Goal: Task Accomplishment & Management: Manage account settings

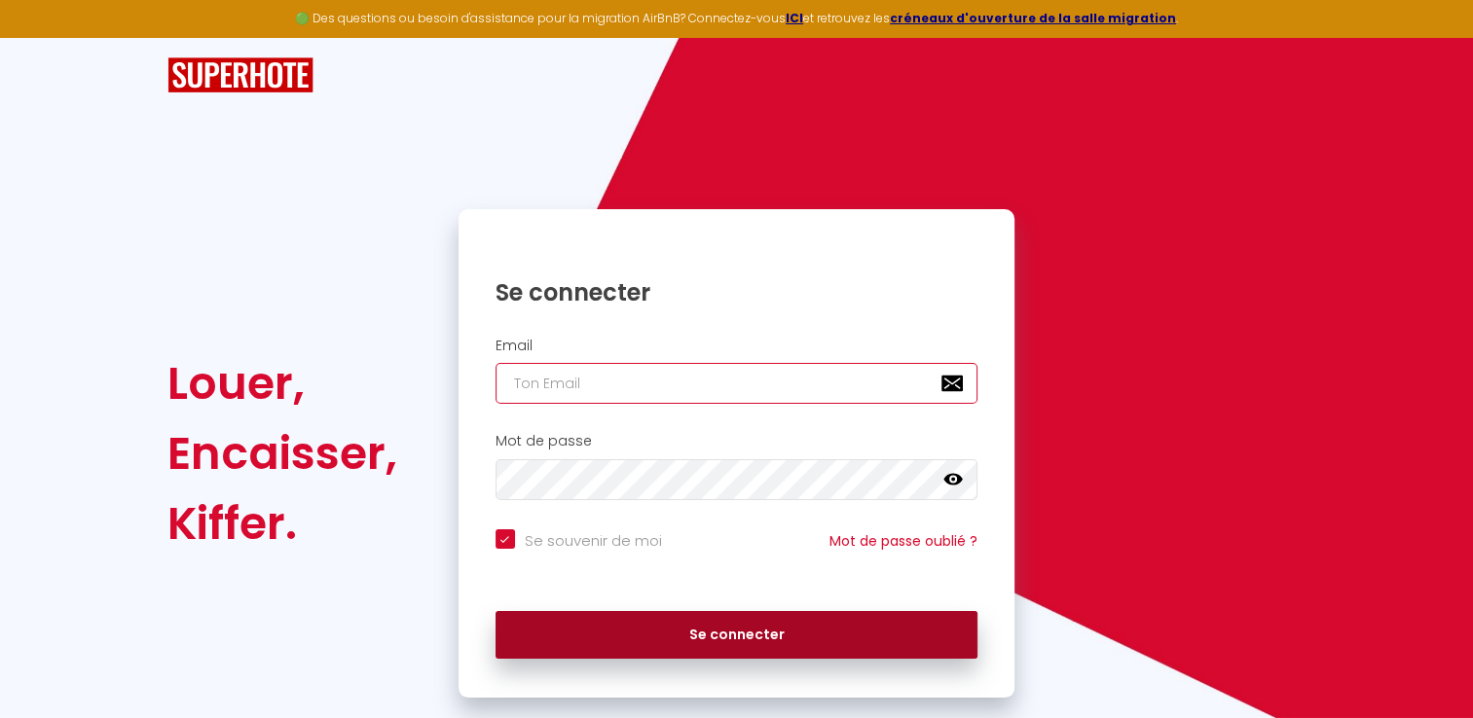
type input "[EMAIL_ADDRESS][DOMAIN_NAME]"
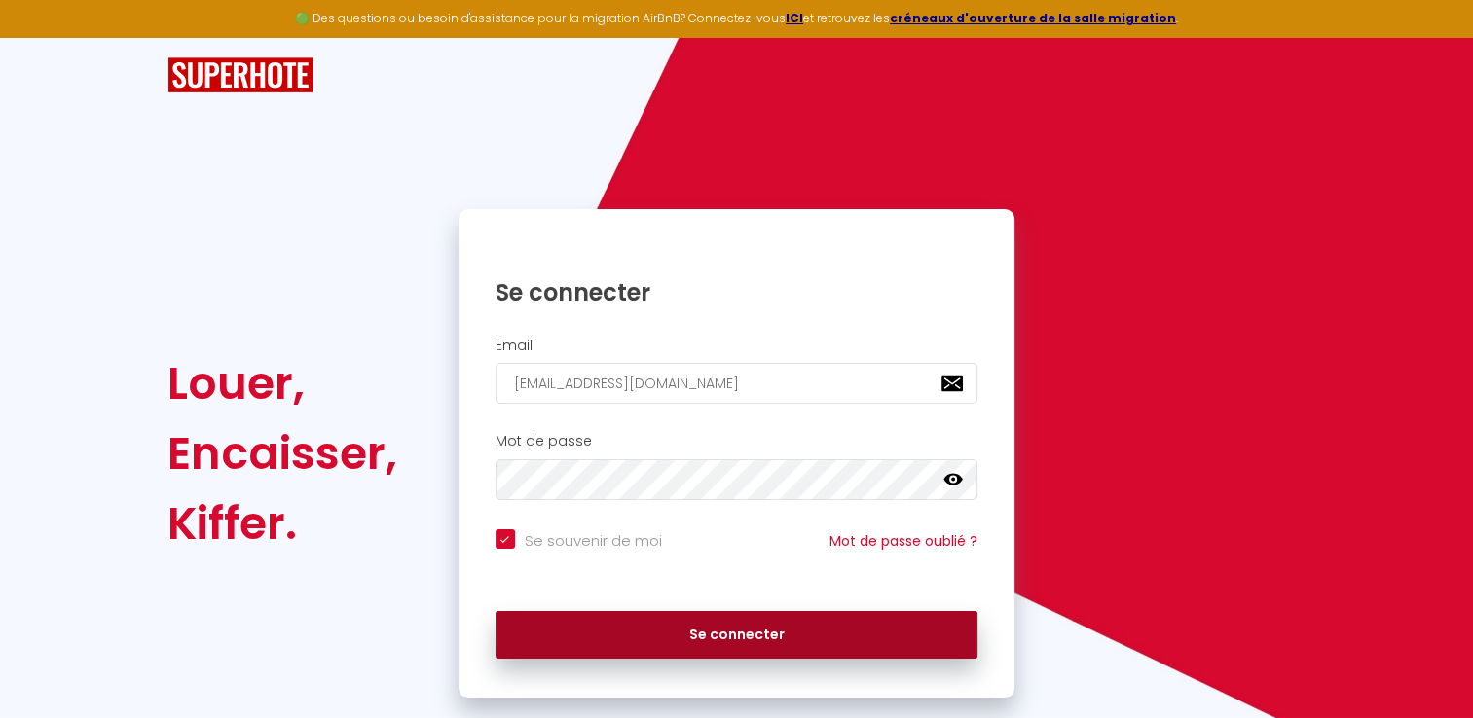
click at [628, 648] on button "Se connecter" at bounding box center [736, 635] width 483 height 49
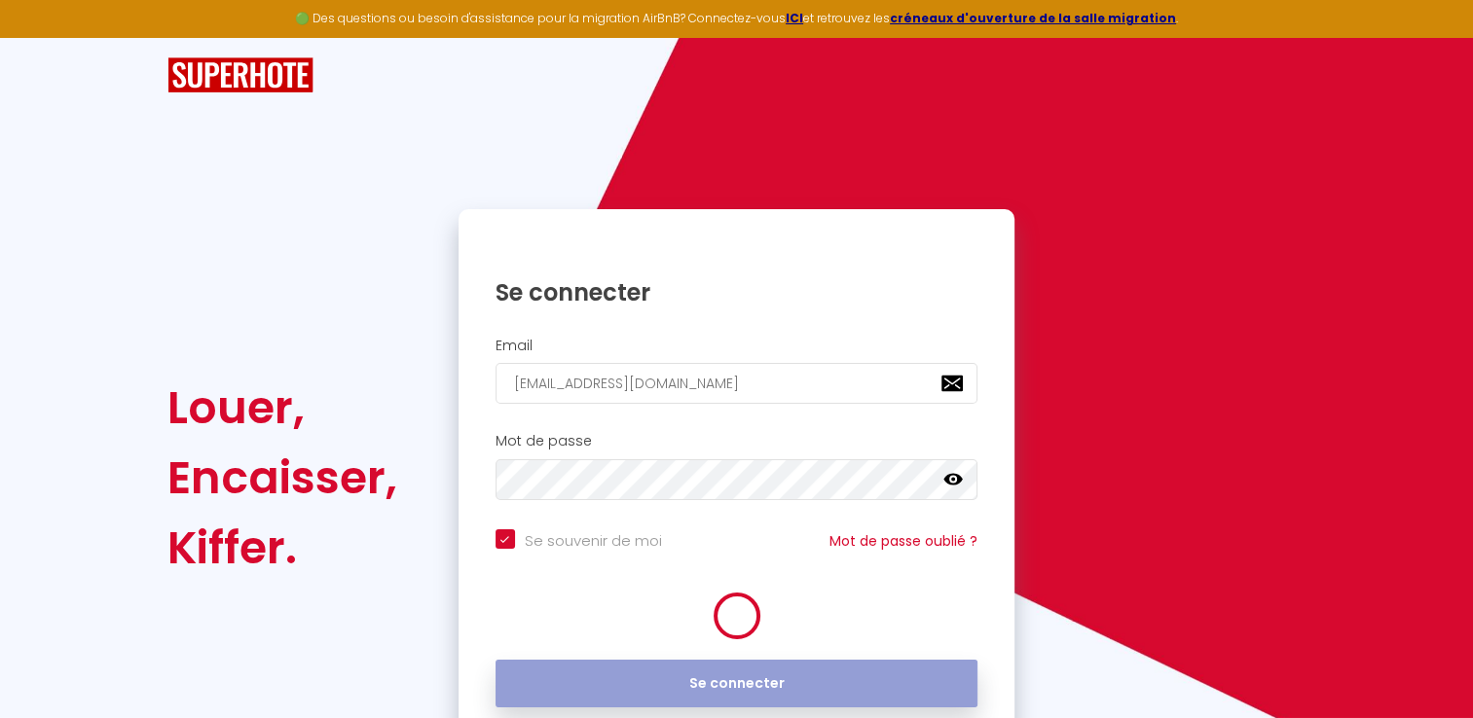
checkbox input "true"
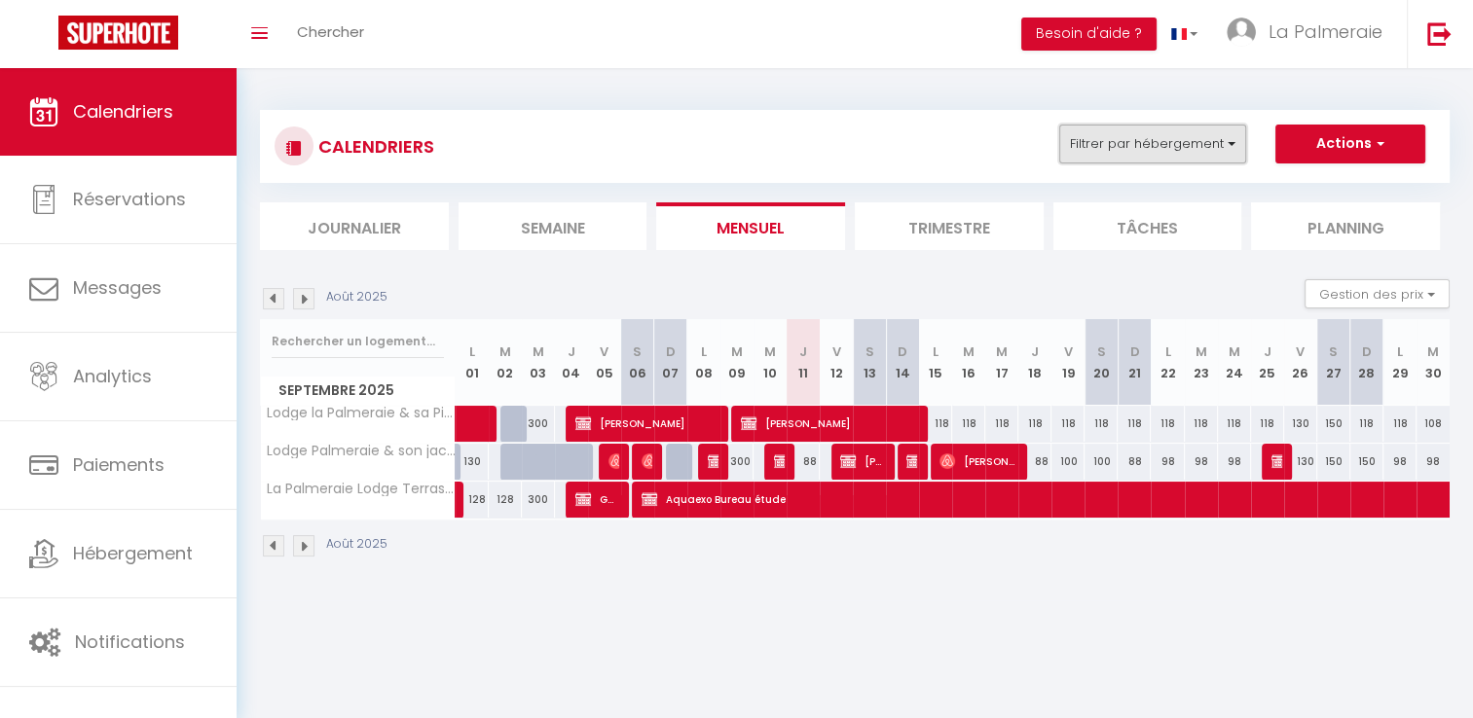
click at [1238, 136] on button "Filtrer par hébergement" at bounding box center [1152, 144] width 187 height 39
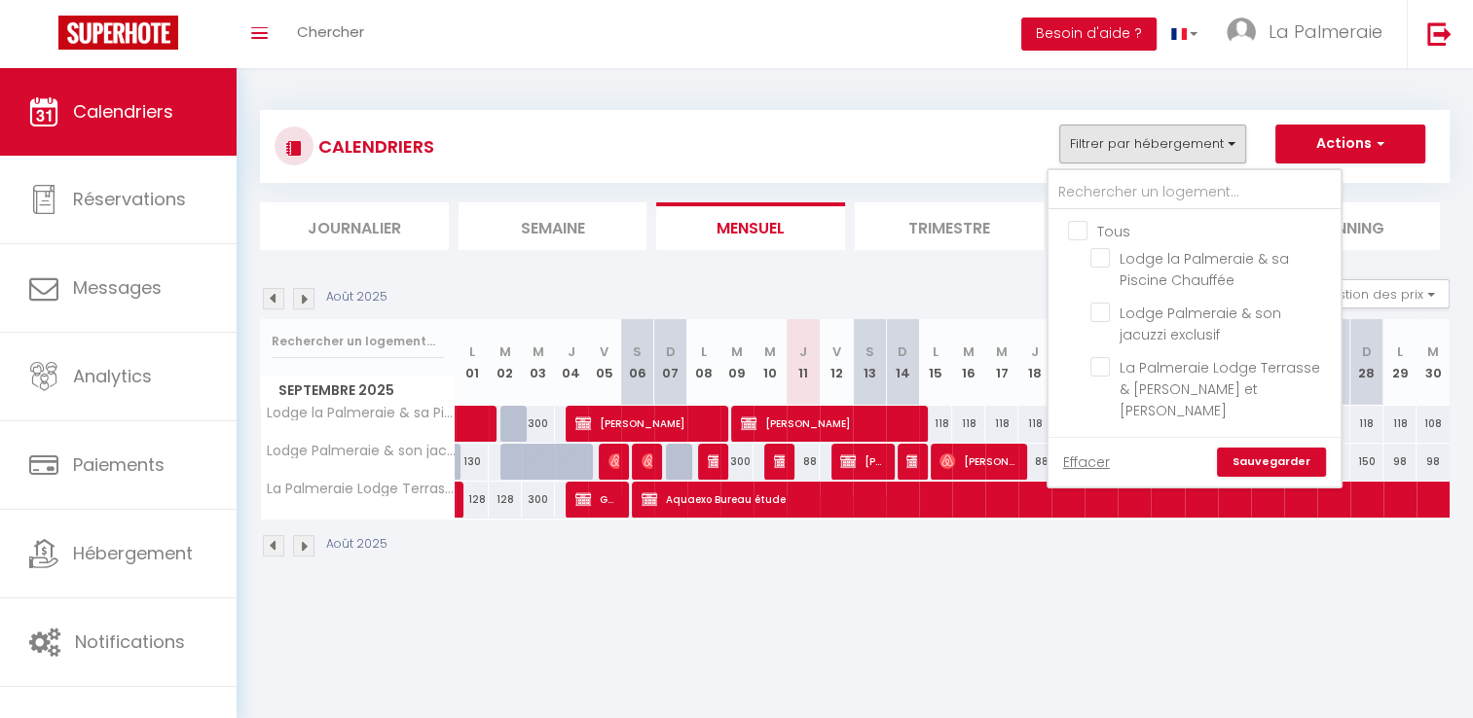
click at [1257, 111] on div "CALENDRIERS Filtrer par hébergement Tous Lodge la Palmeraie & sa Piscine Chauff…" at bounding box center [854, 146] width 1189 height 73
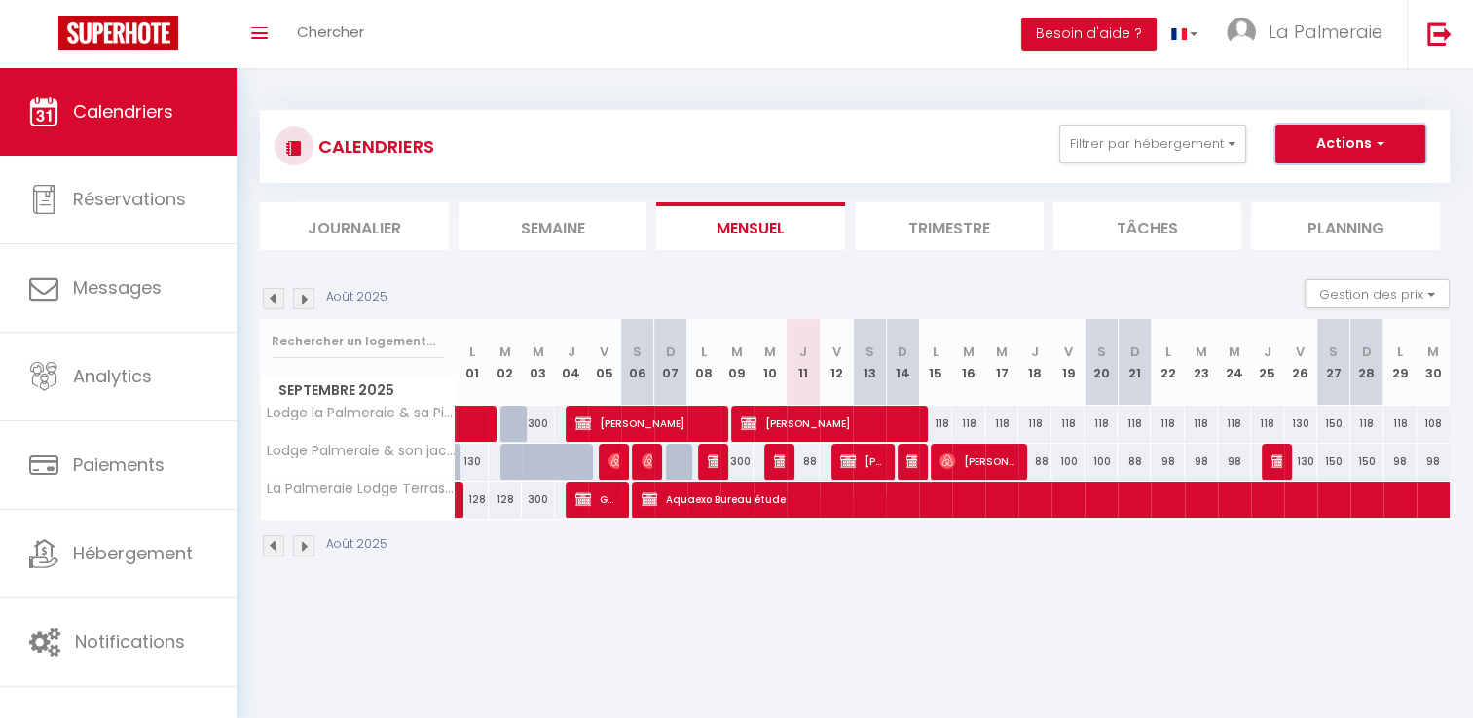
click at [1395, 128] on button "Actions" at bounding box center [1350, 144] width 150 height 39
click at [963, 149] on div "CALENDRIERS Filtrer par hébergement Tous Lodge la Palmeraie & sa Piscine Chauff…" at bounding box center [854, 147] width 1160 height 44
click at [940, 424] on div "118" at bounding box center [935, 424] width 33 height 36
type input "118"
type input "Lun 15 Septembre 2025"
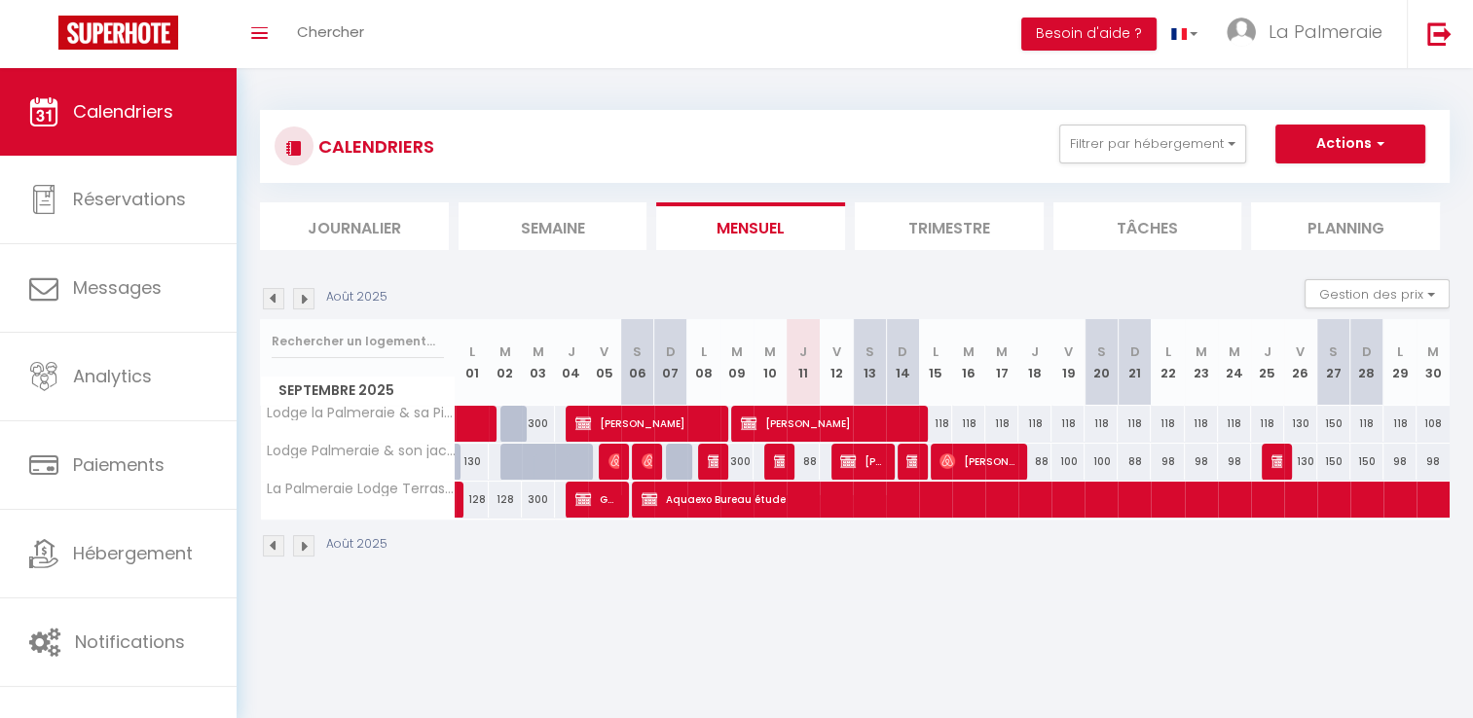
type input "[DATE]"
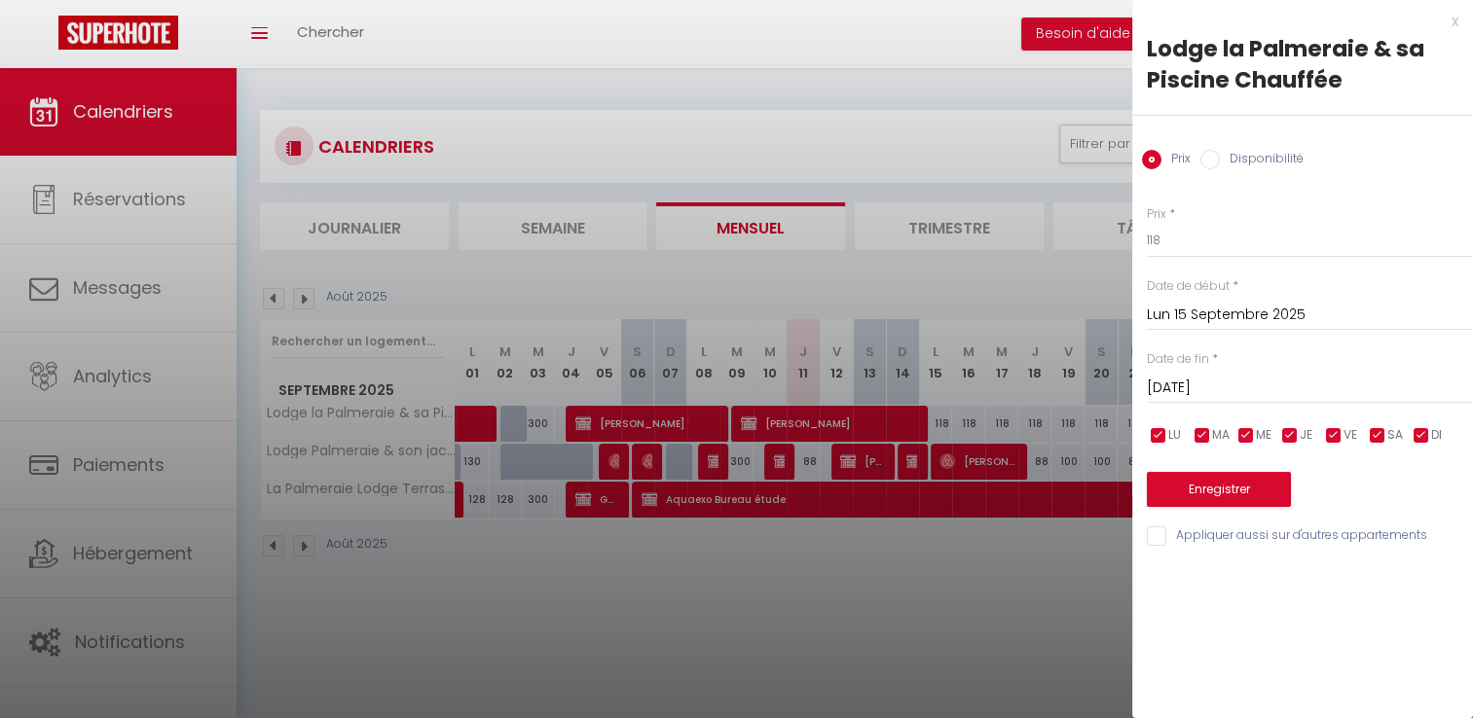
click at [908, 145] on div at bounding box center [736, 359] width 1473 height 718
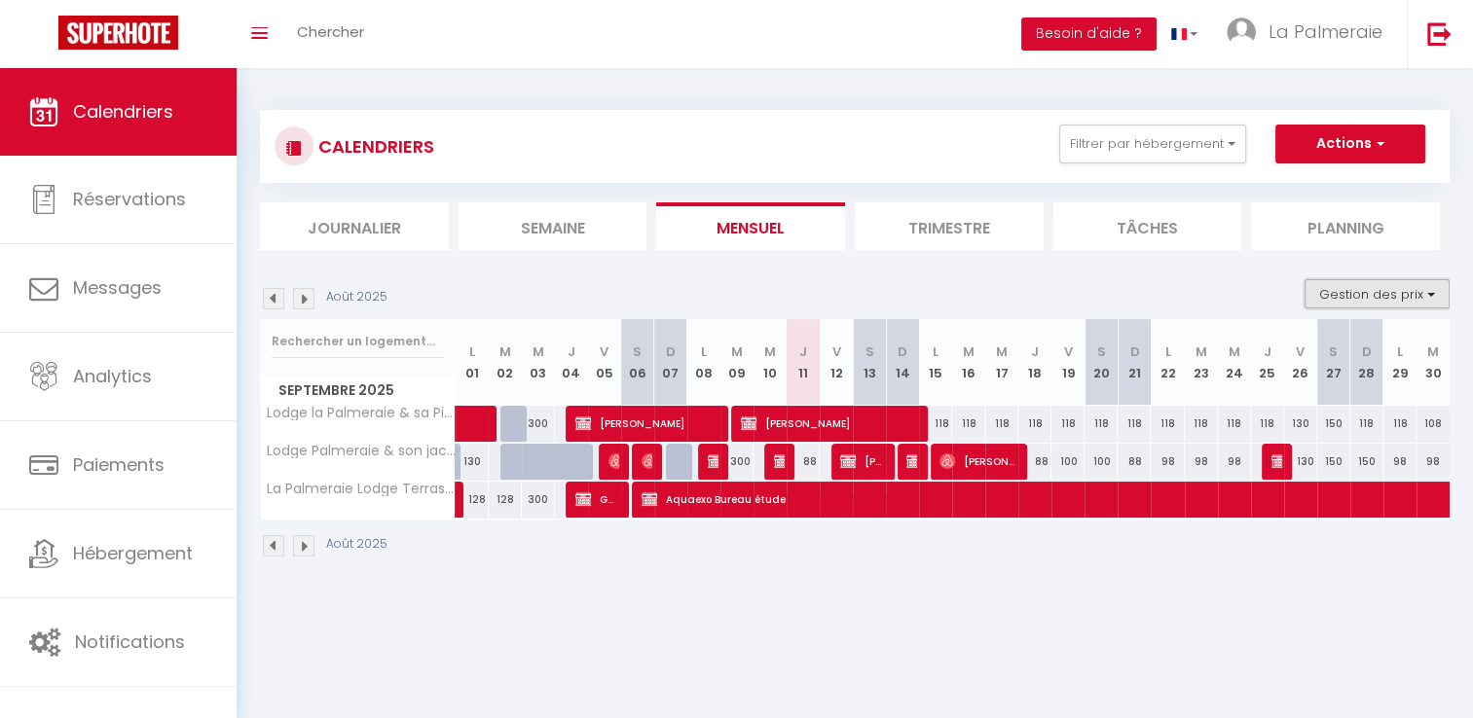
click at [1438, 290] on button "Gestion des prix" at bounding box center [1376, 293] width 145 height 29
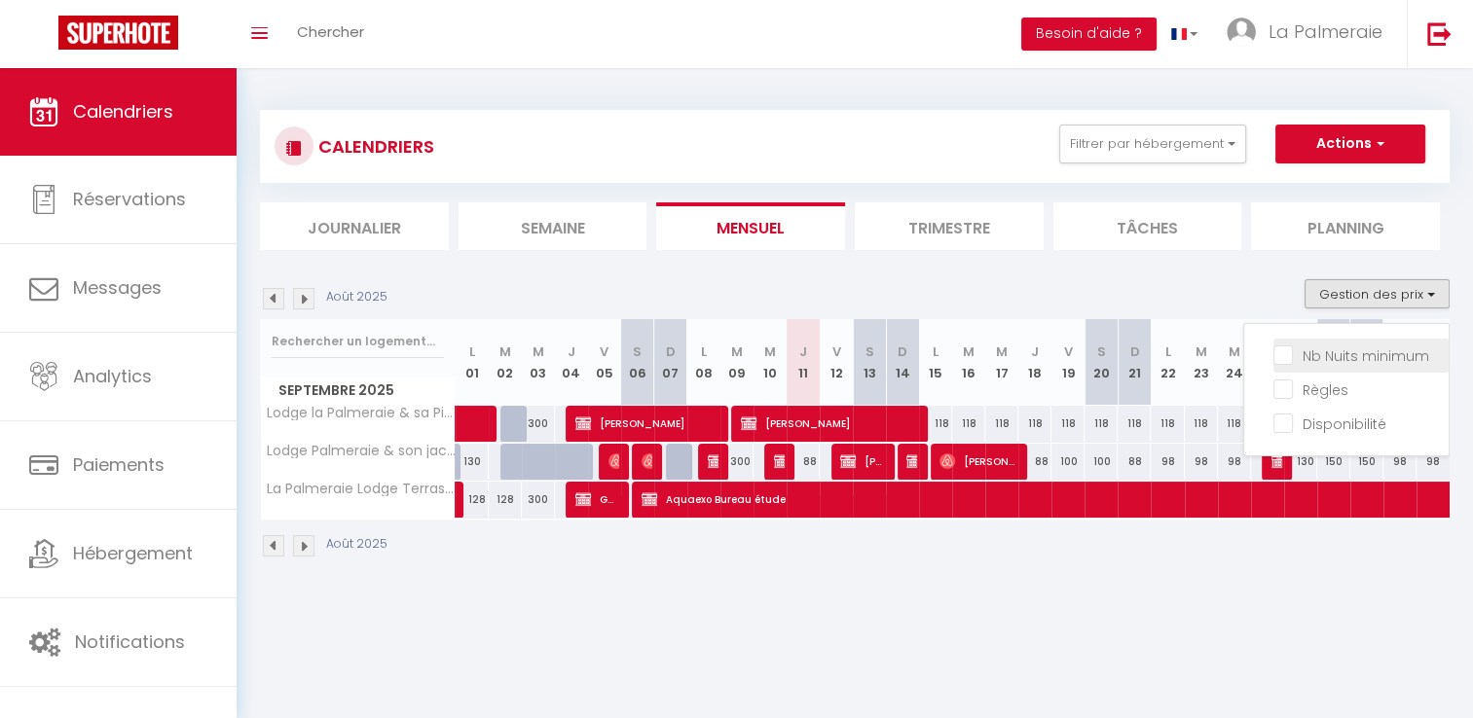
click at [1367, 354] on input "Nb Nuits minimum" at bounding box center [1360, 354] width 175 height 19
checkbox input "true"
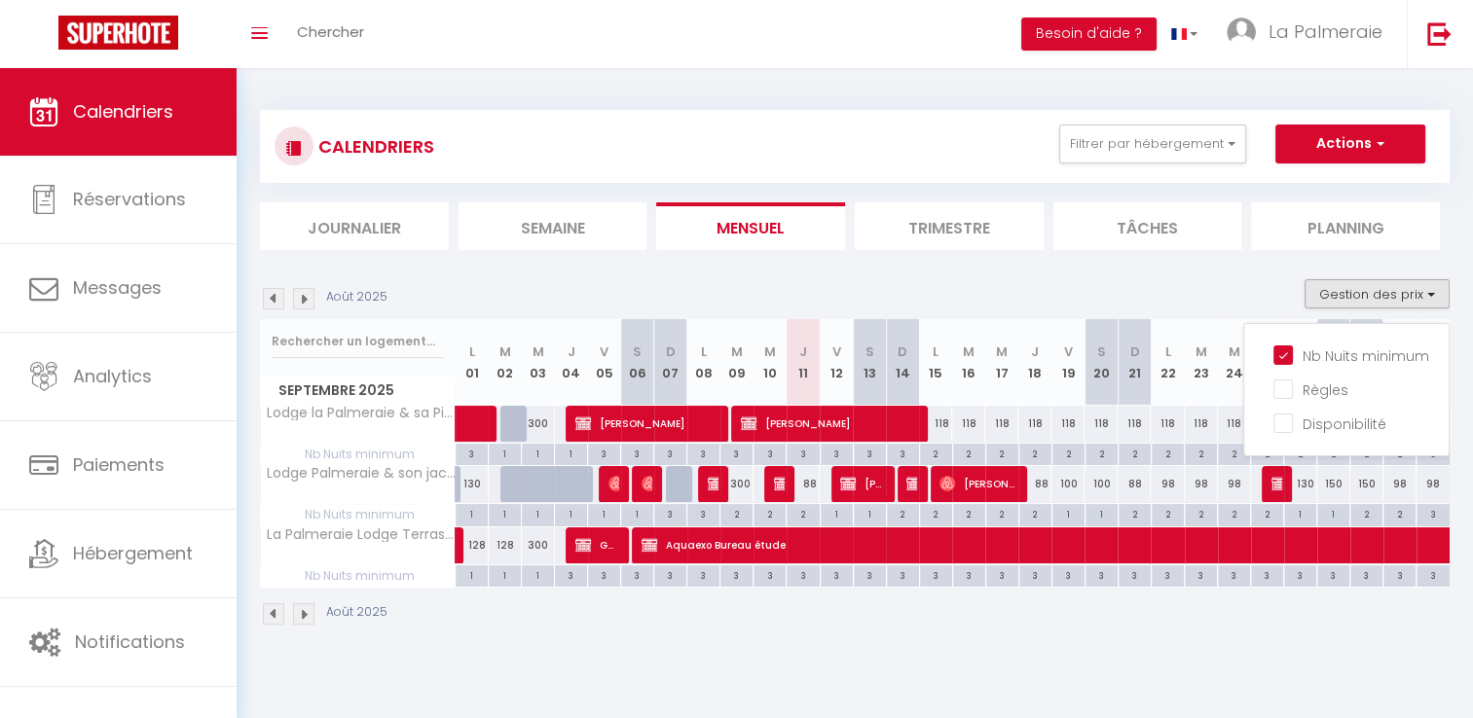
click at [1191, 642] on div "Août 2025" at bounding box center [854, 616] width 1189 height 57
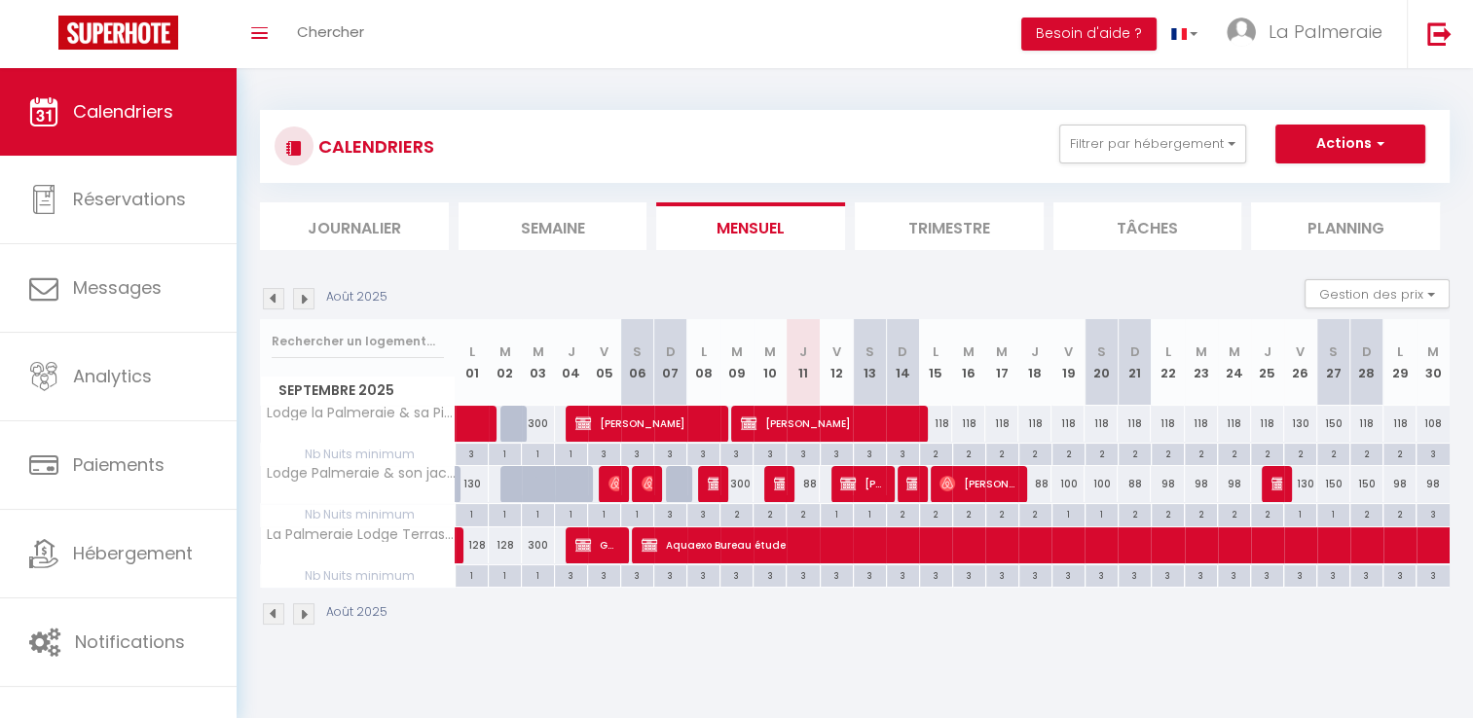
click at [1048, 491] on div "88" at bounding box center [1034, 484] width 33 height 36
type input "88"
type input "Jeu 18 Septembre 2025"
type input "Ven 19 Septembre 2025"
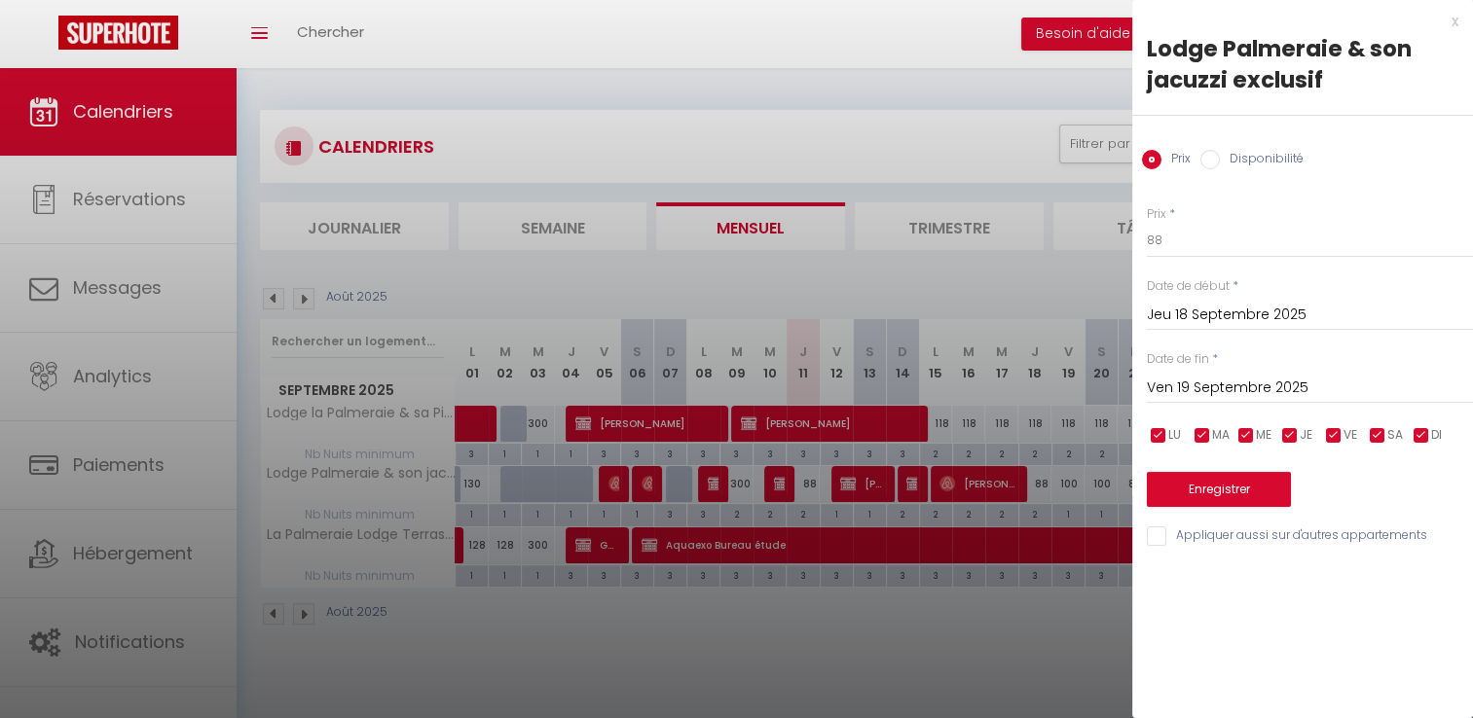
click at [1000, 657] on div at bounding box center [736, 359] width 1473 height 718
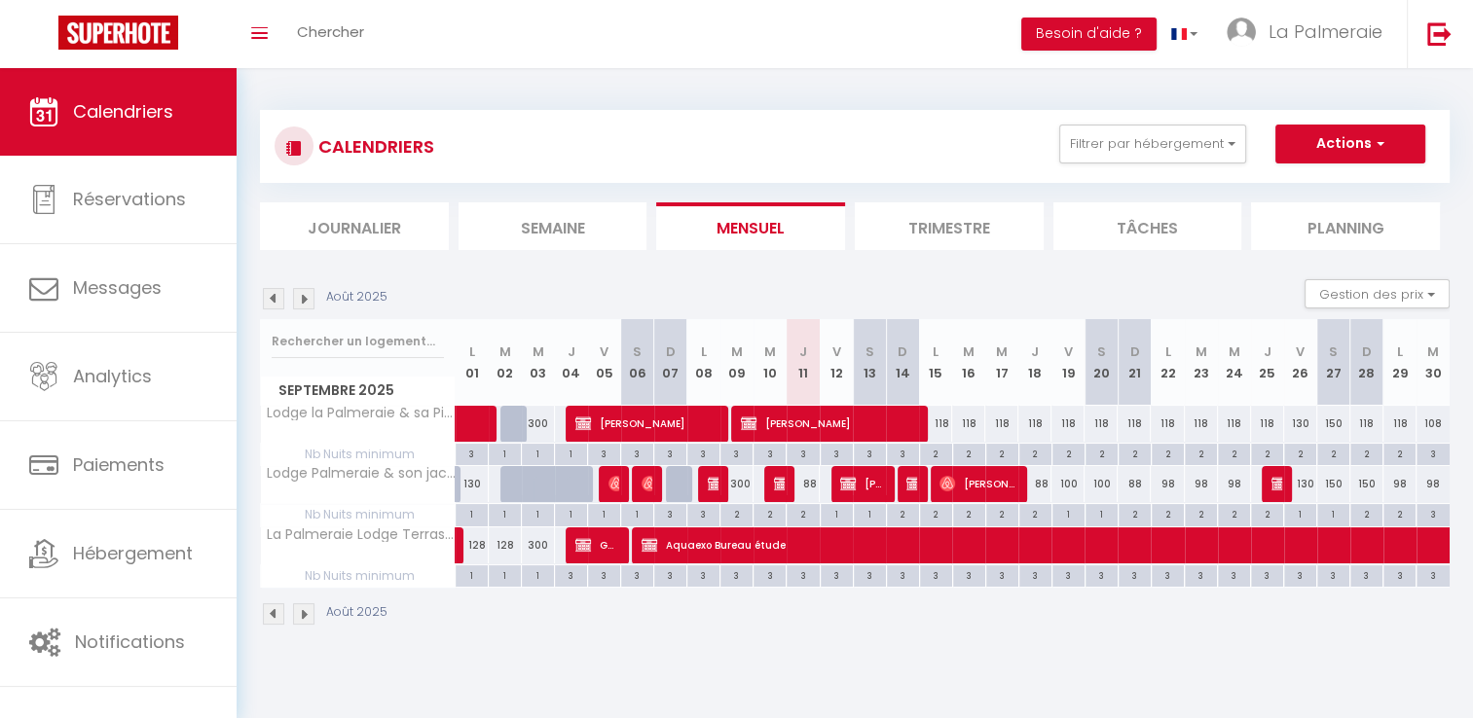
click at [1074, 492] on div "100" at bounding box center [1067, 484] width 33 height 36
type input "100"
type input "Ven 19 Septembre 2025"
type input "Sam 20 Septembre 2025"
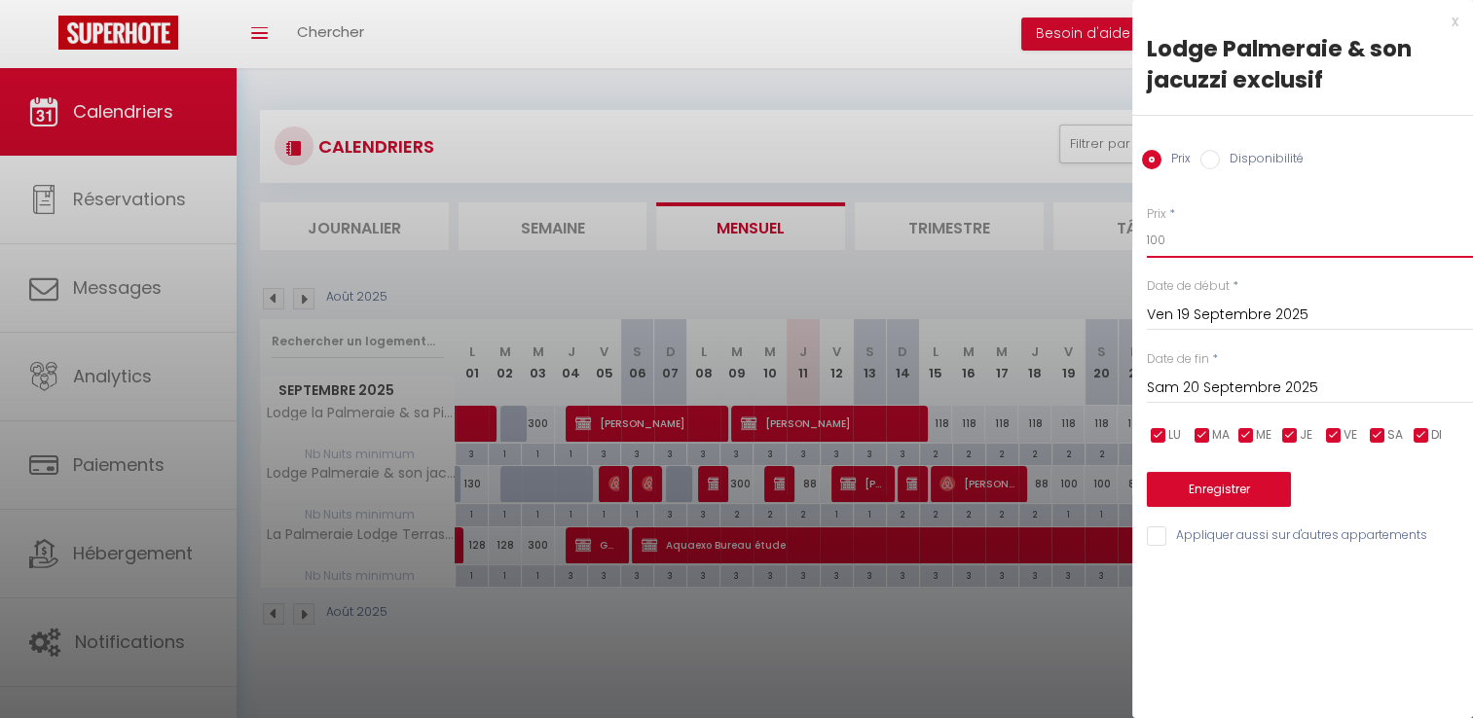
click at [1183, 242] on input "100" at bounding box center [1309, 240] width 326 height 35
type input "130"
click at [1217, 494] on button "Enregistrer" at bounding box center [1218, 489] width 144 height 35
type input "Jeu 18 Septembre 2025"
type input "Ven 19 Septembre 2025"
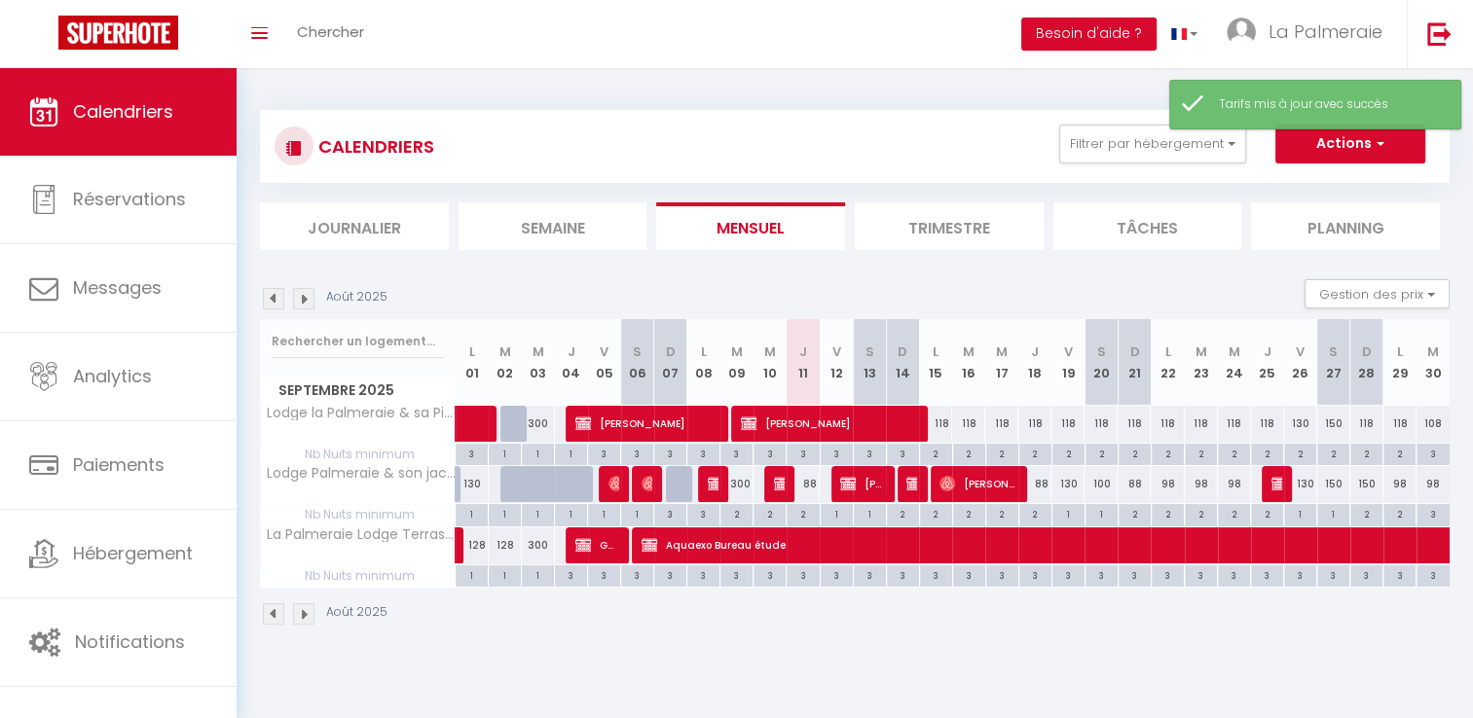
click at [1094, 489] on div "100" at bounding box center [1100, 484] width 33 height 36
type input "100"
type input "Sam 20 Septembre 2025"
type input "Dim 21 Septembre 2025"
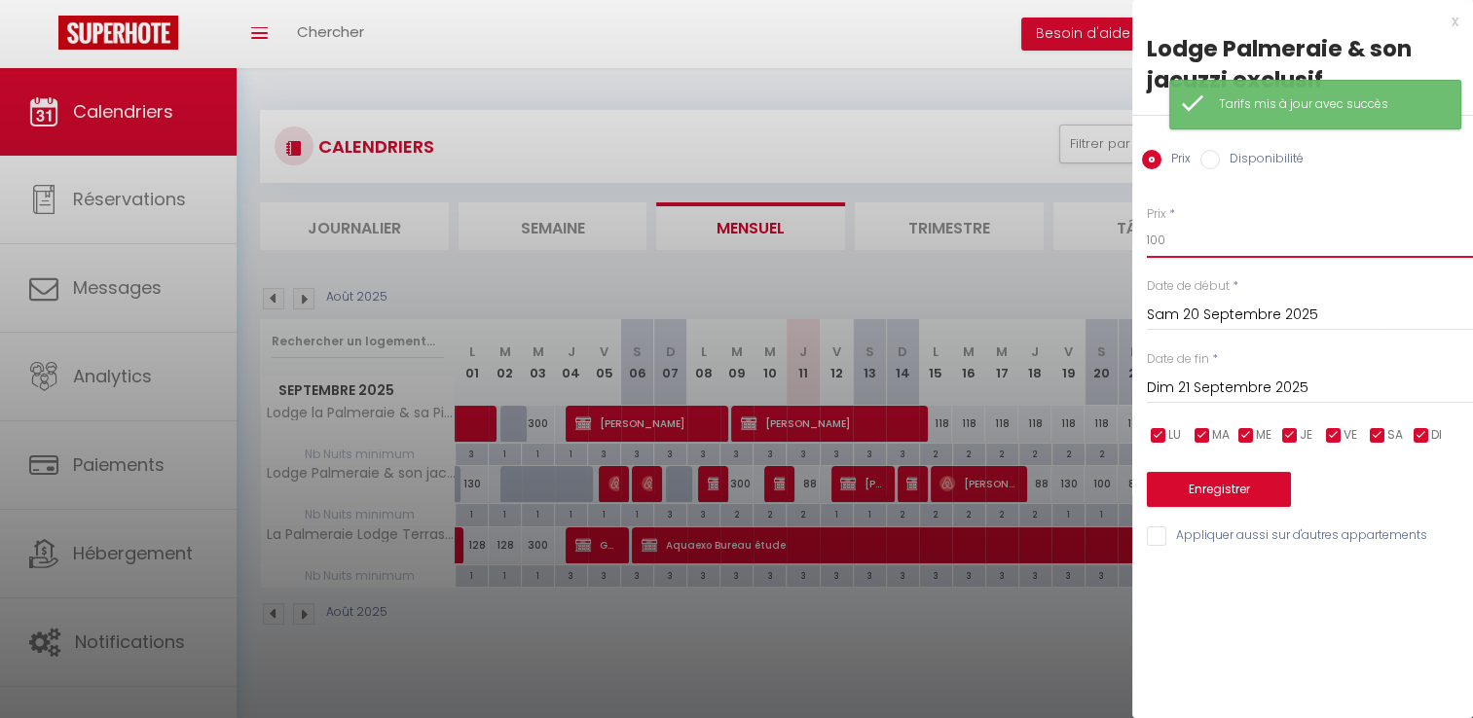
click at [1198, 245] on input "100" at bounding box center [1309, 240] width 326 height 35
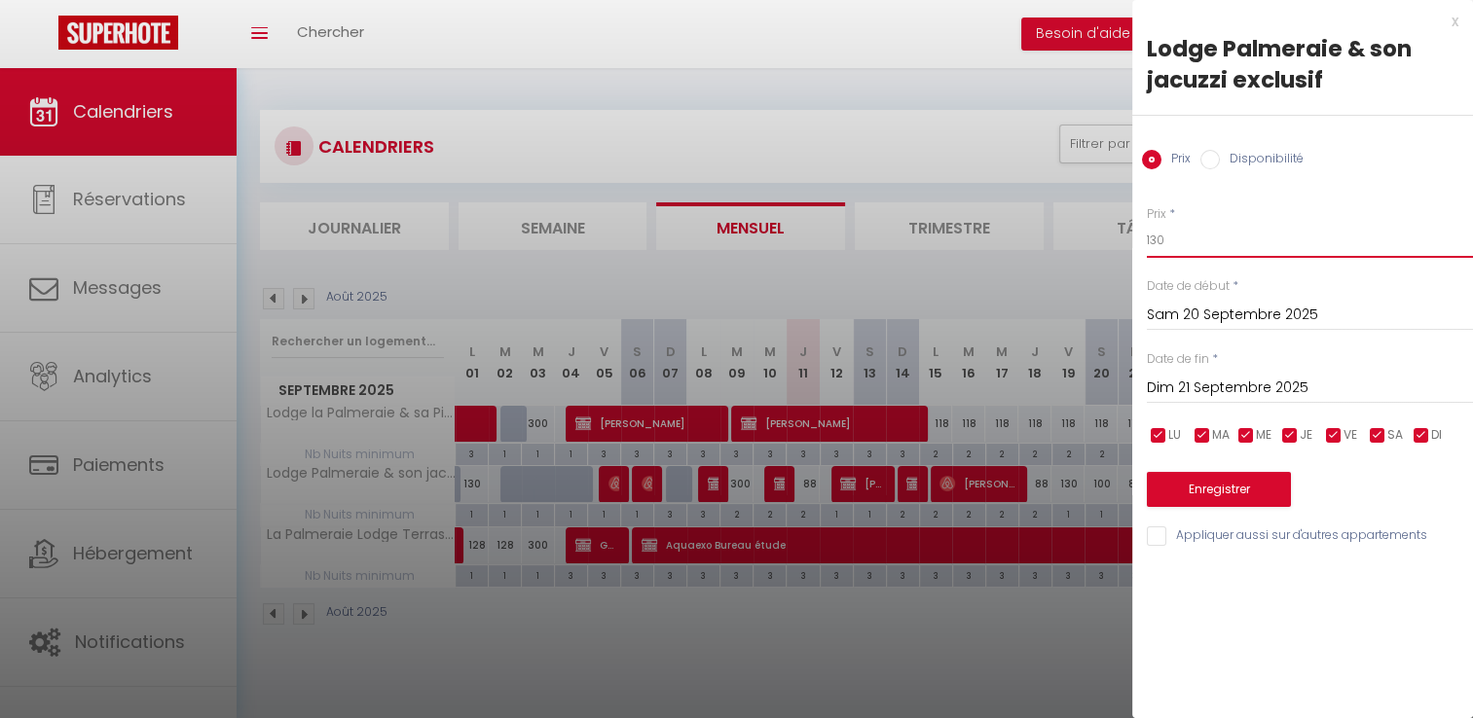
type input "130"
click at [1221, 480] on button "Enregistrer" at bounding box center [1218, 489] width 144 height 35
type input "Ven 19 Septembre 2025"
type input "Sam 20 Septembre 2025"
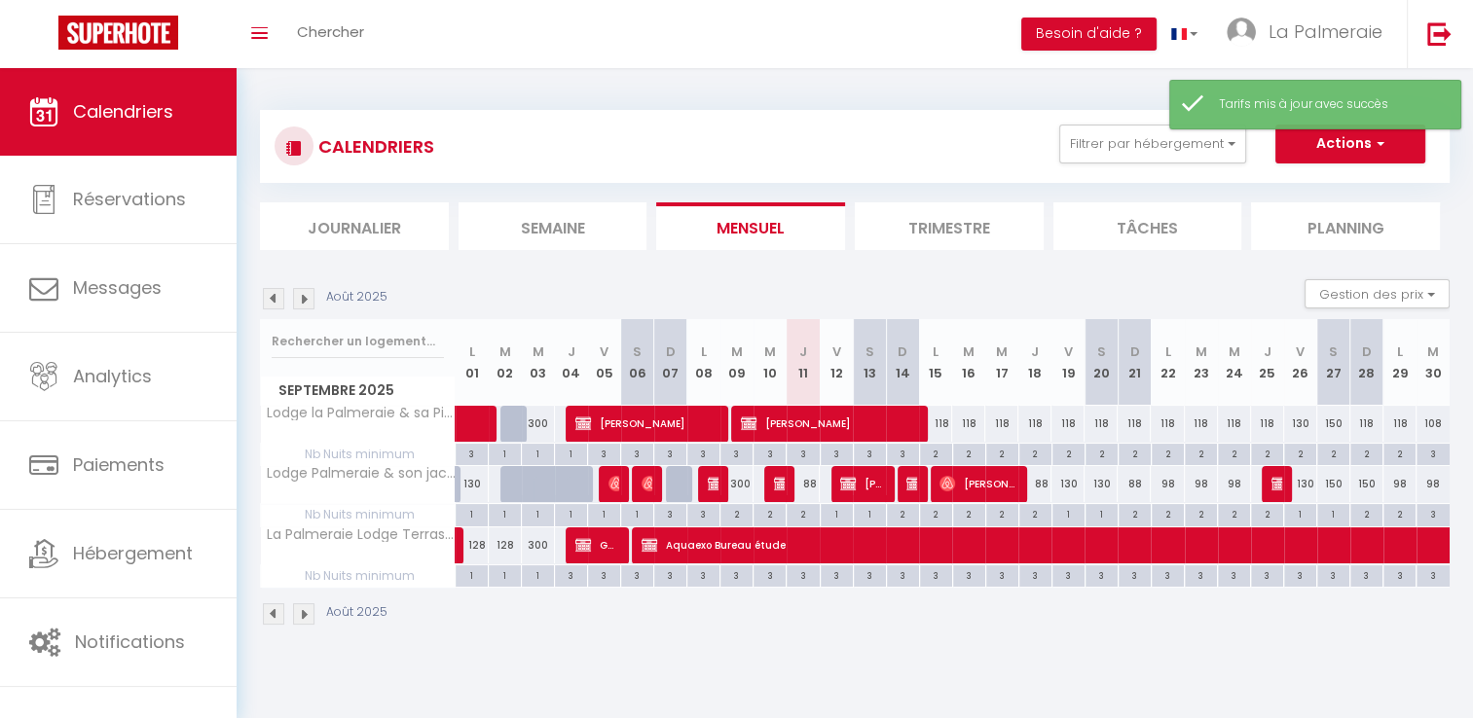
click at [1171, 516] on div "2" at bounding box center [1167, 513] width 32 height 18
type input "2"
type input "Lun 22 Septembre 2025"
type input "[DATE]"
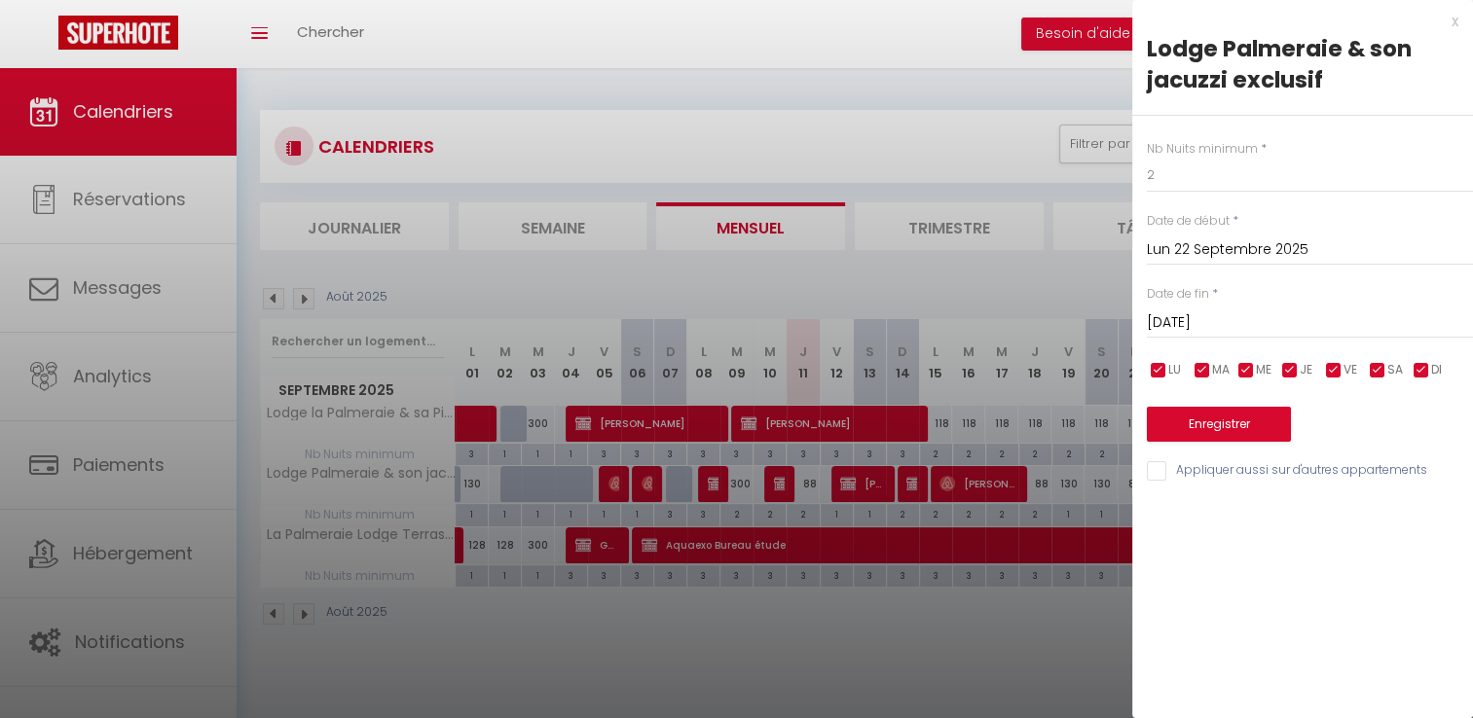
click at [1382, 368] on input "checkbox" at bounding box center [1376, 370] width 19 height 19
checkbox input "false"
click at [1336, 376] on input "checkbox" at bounding box center [1333, 370] width 19 height 19
checkbox input "false"
click at [1226, 186] on input "2" at bounding box center [1309, 175] width 326 height 35
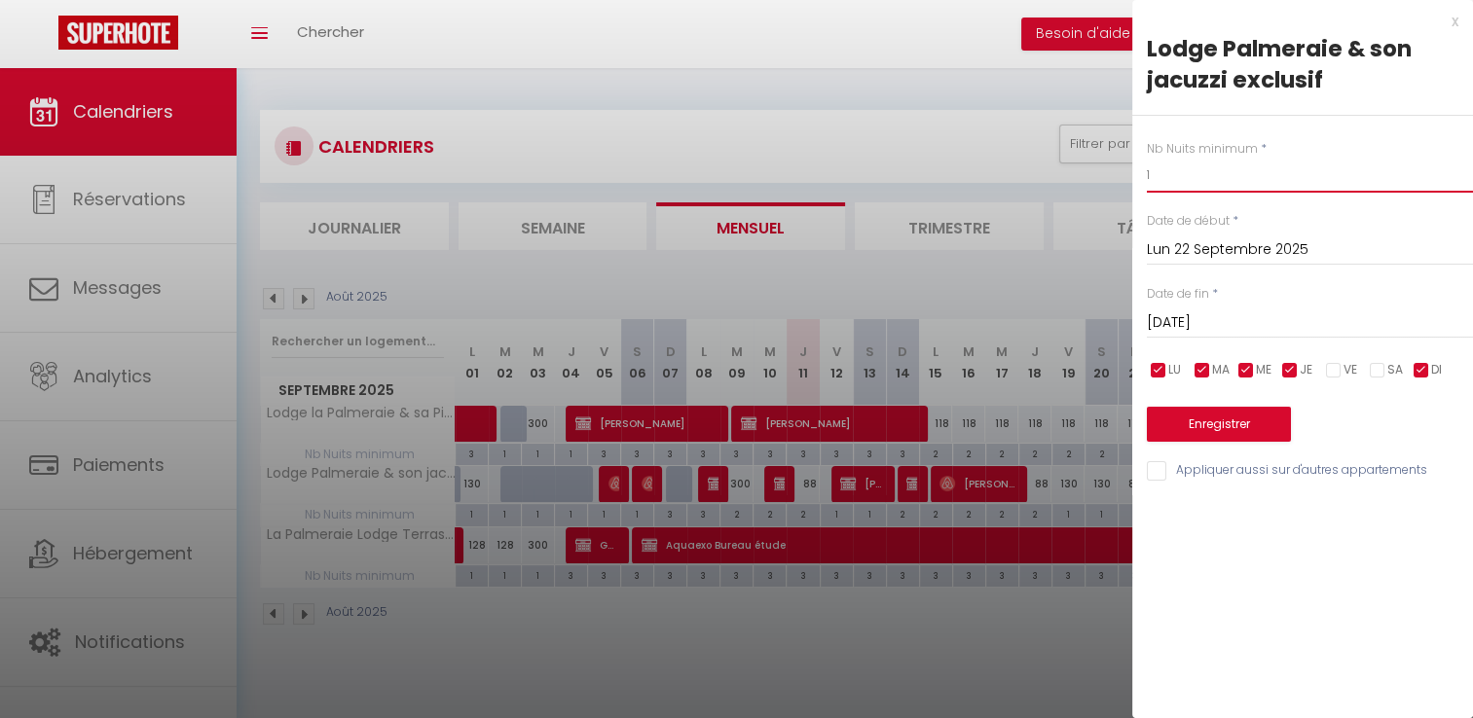
type input "1"
click at [1217, 252] on input "Lun 22 Septembre 2025" at bounding box center [1309, 249] width 326 height 25
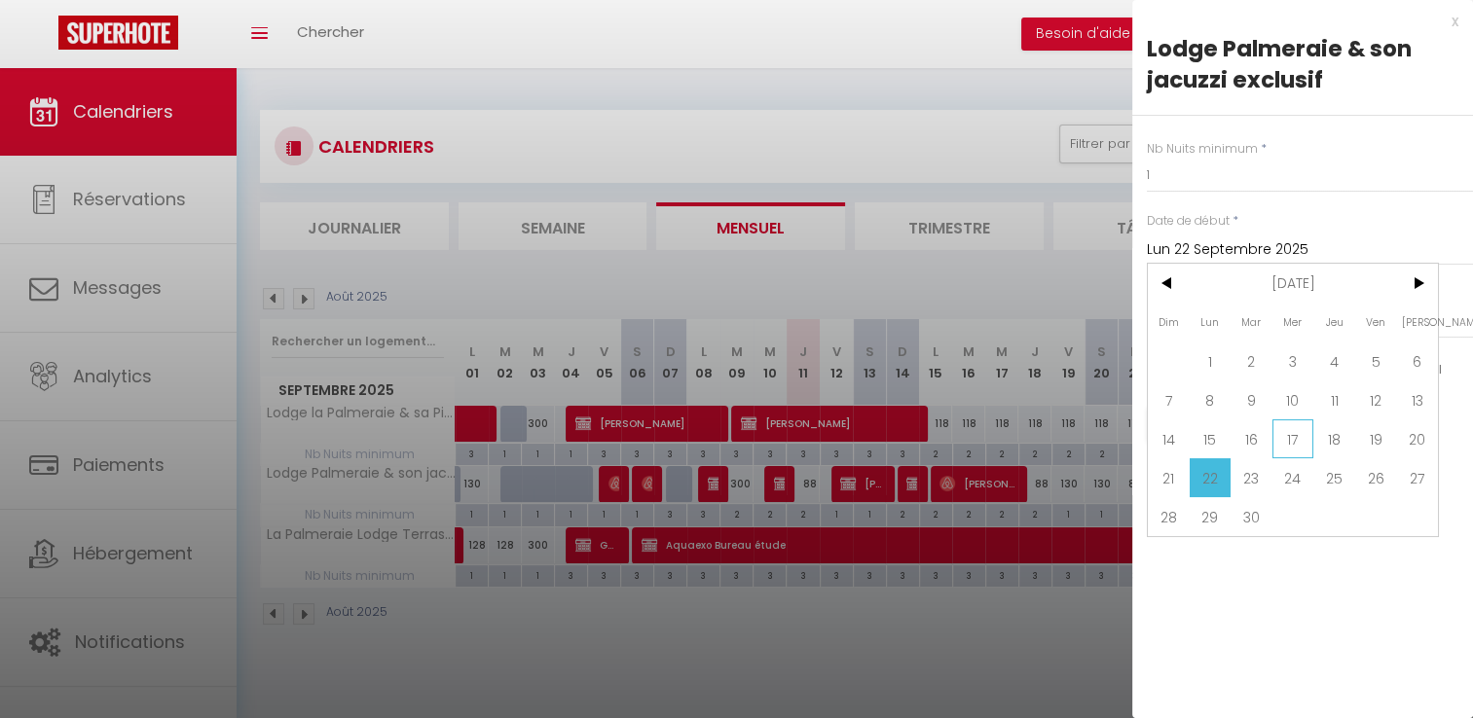
click at [1275, 442] on span "17" at bounding box center [1293, 438] width 42 height 39
type input "Mer 17 Septembre 2025"
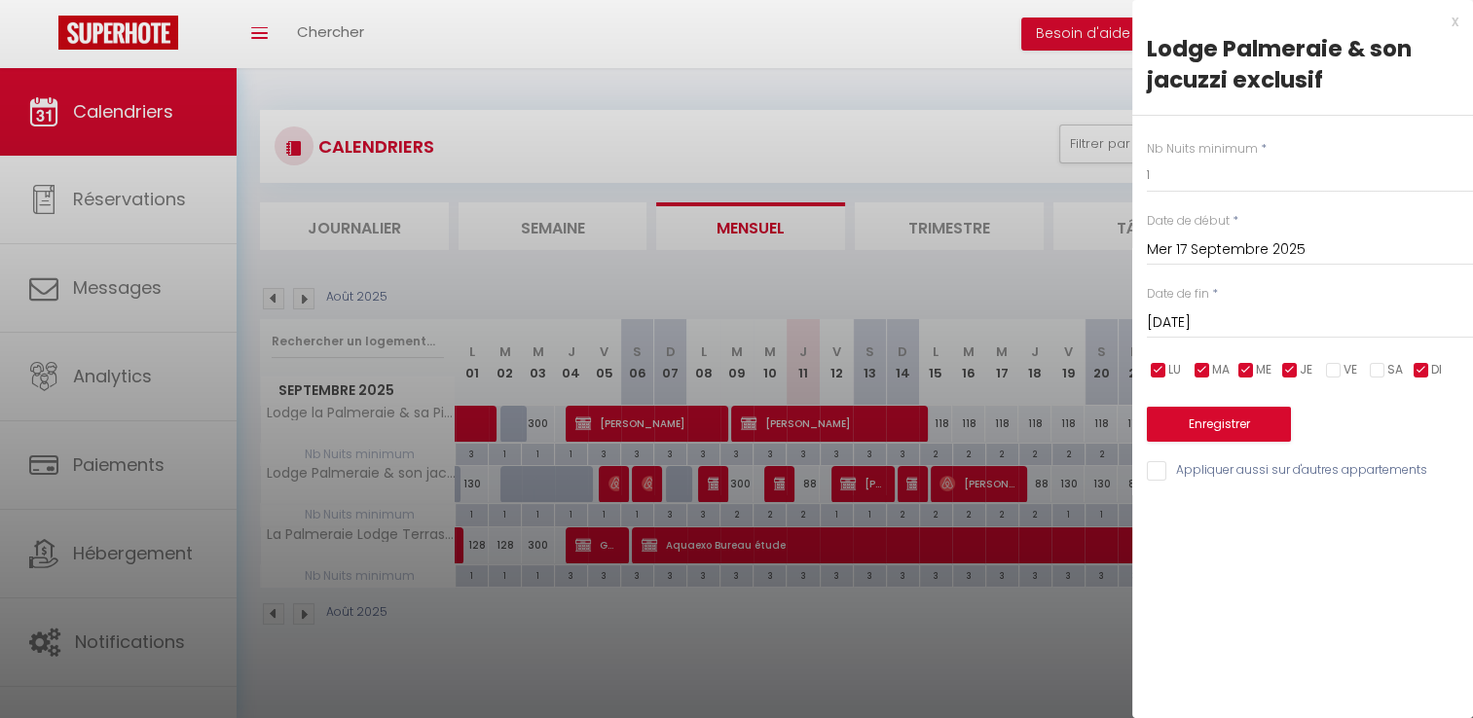
click at [1217, 325] on input "[DATE]" at bounding box center [1309, 322] width 326 height 25
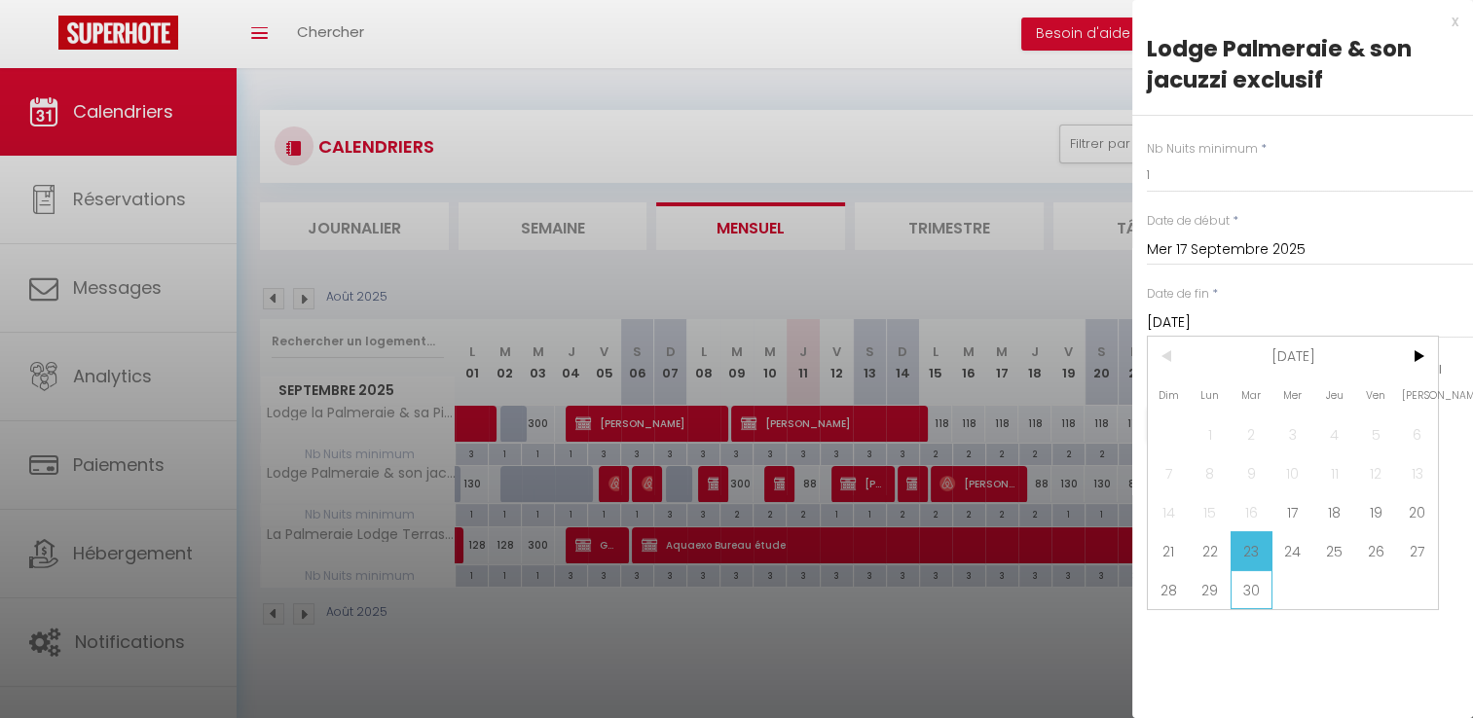
click at [1245, 586] on span "30" at bounding box center [1251, 589] width 42 height 39
type input "[DATE]"
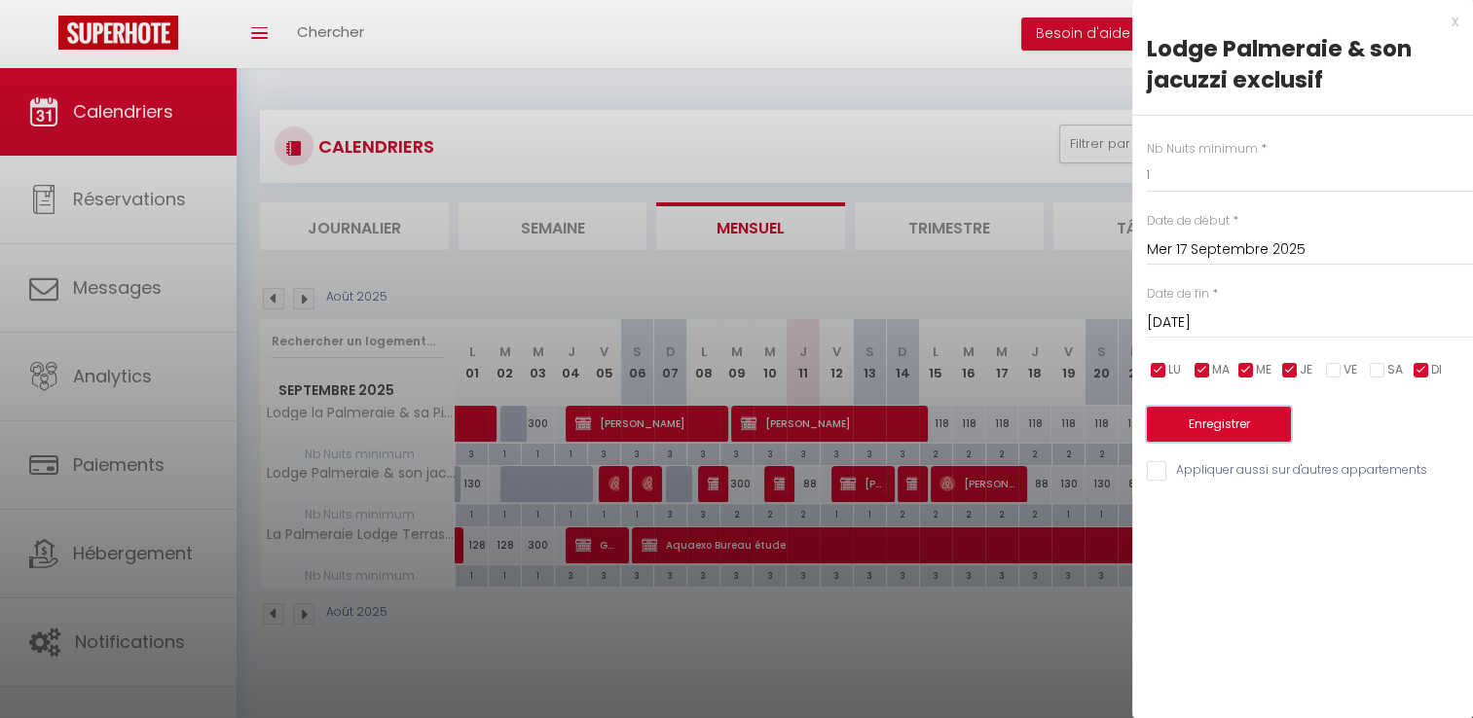
click at [1254, 418] on button "Enregistrer" at bounding box center [1218, 424] width 144 height 35
type input "[DATE]"
type input "Lun 29 Septembre 2025"
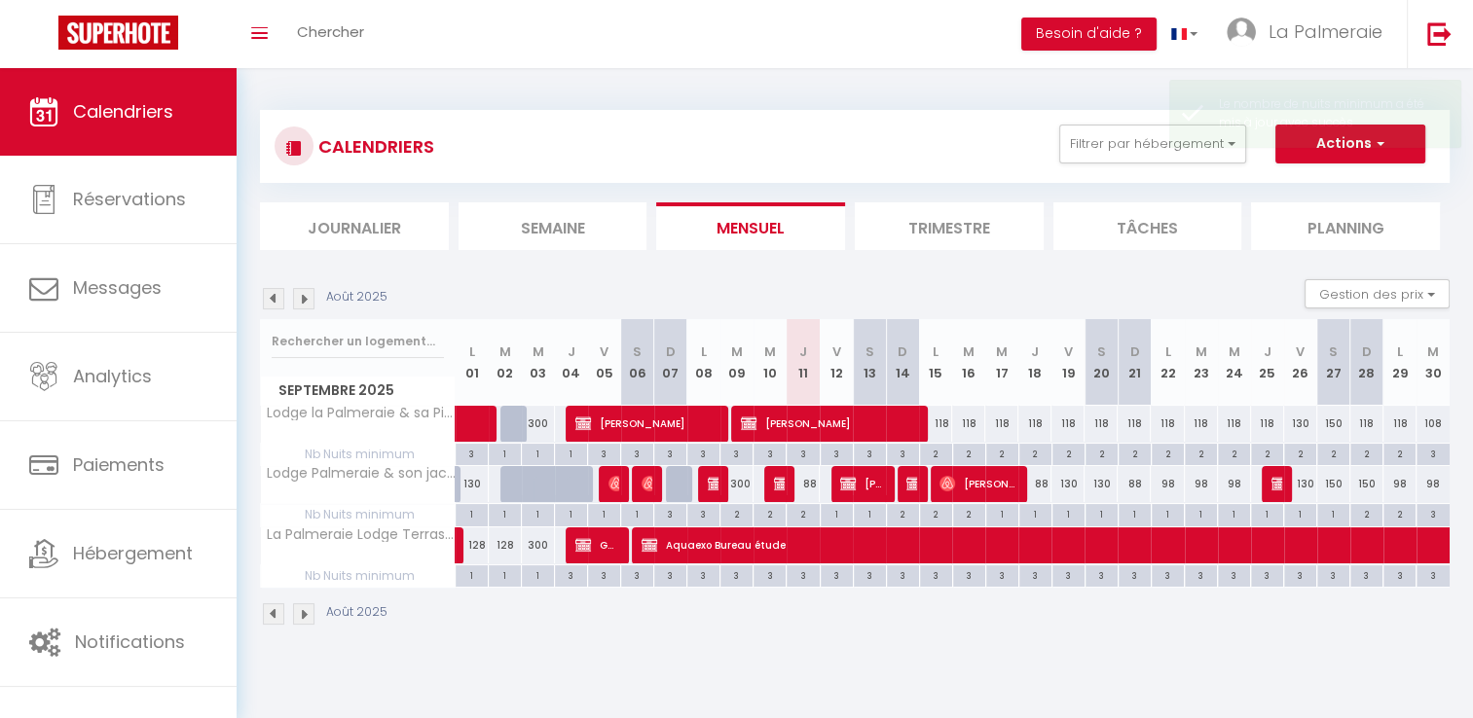
click at [1369, 517] on div "2" at bounding box center [1366, 513] width 32 height 18
type input "2"
type input "Dim 28 Septembre 2025"
type input "Lun 29 Septembre 2025"
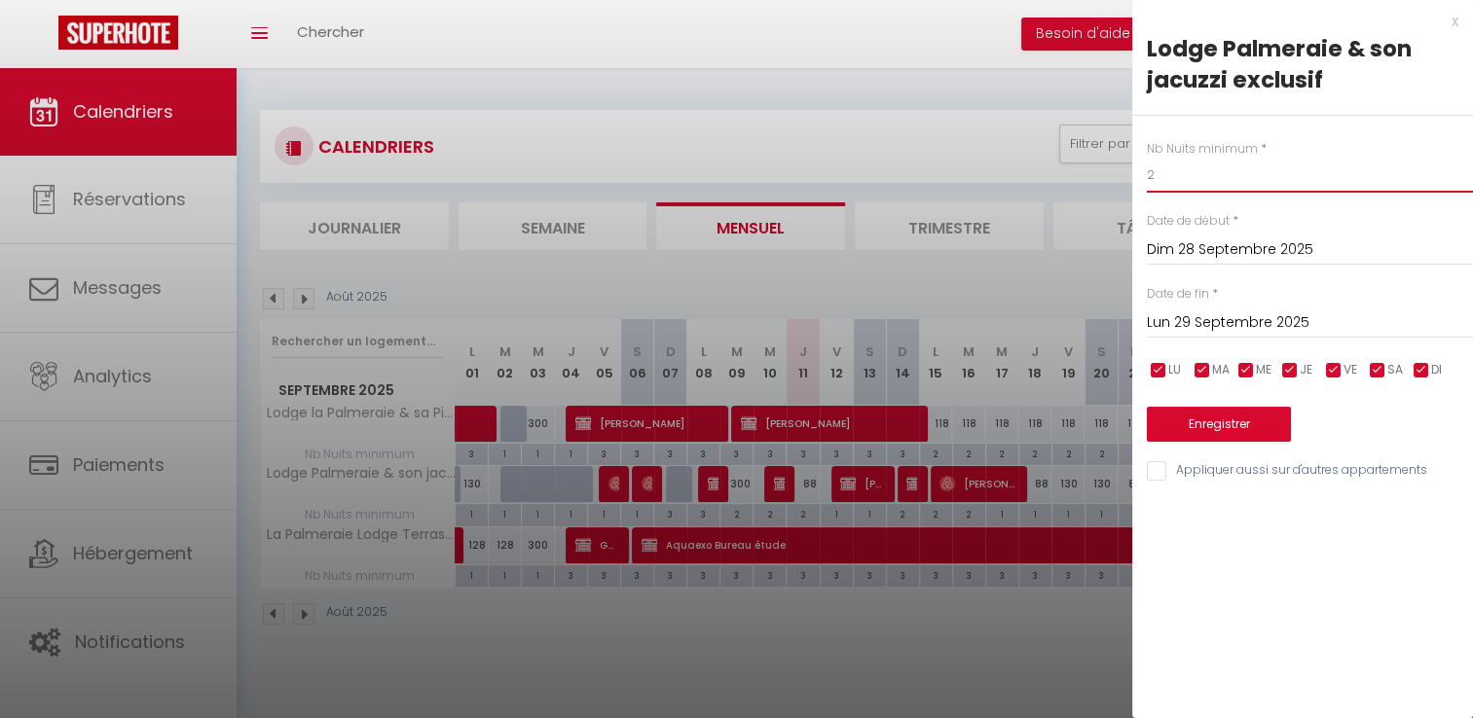
click at [1212, 173] on input "2" at bounding box center [1309, 175] width 326 height 35
type input "1"
click at [1256, 411] on button "Enregistrer" at bounding box center [1218, 424] width 144 height 35
type input "Sam 27 Septembre 2025"
type input "Dim 28 Septembre 2025"
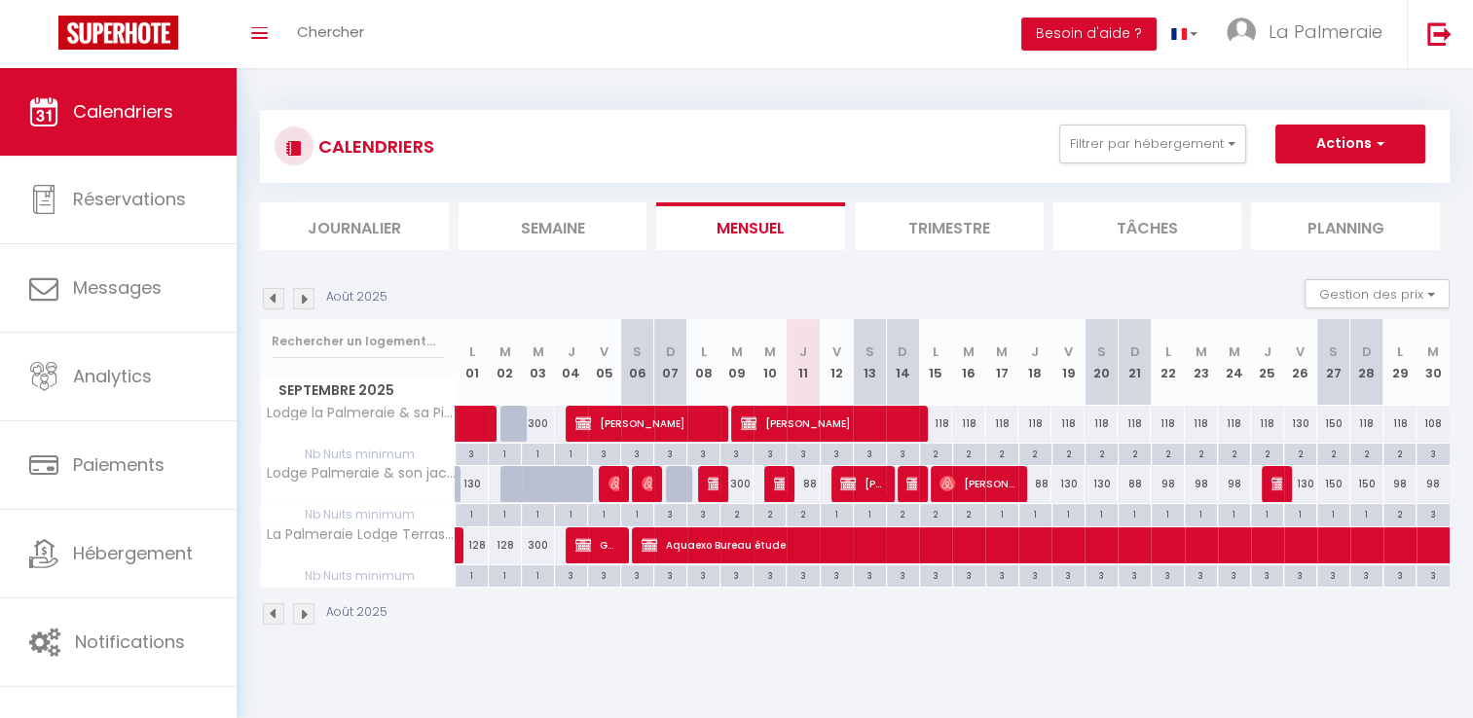
click at [947, 440] on div "118" at bounding box center [935, 424] width 33 height 36
type input "118"
type input "Lun 15 Septembre 2025"
type input "[DATE]"
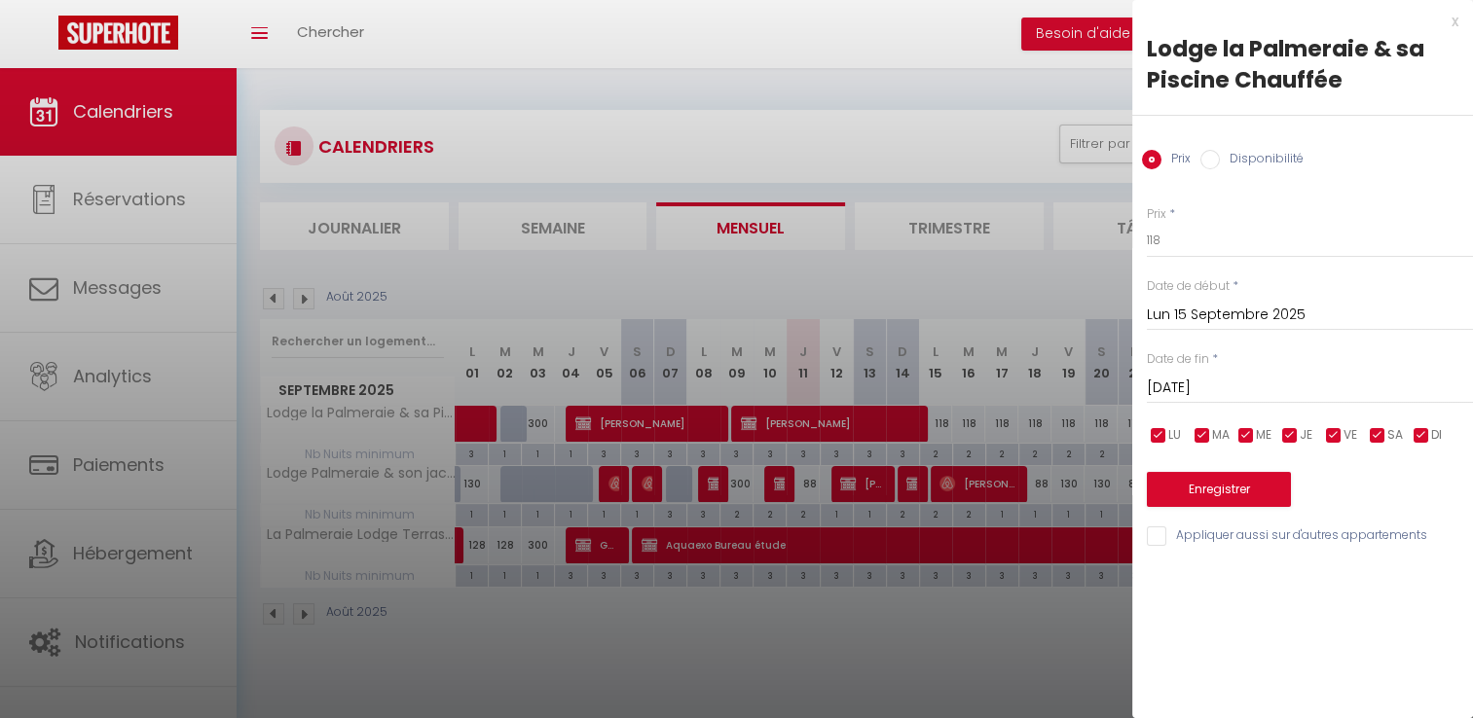
click at [941, 446] on div at bounding box center [736, 359] width 1473 height 718
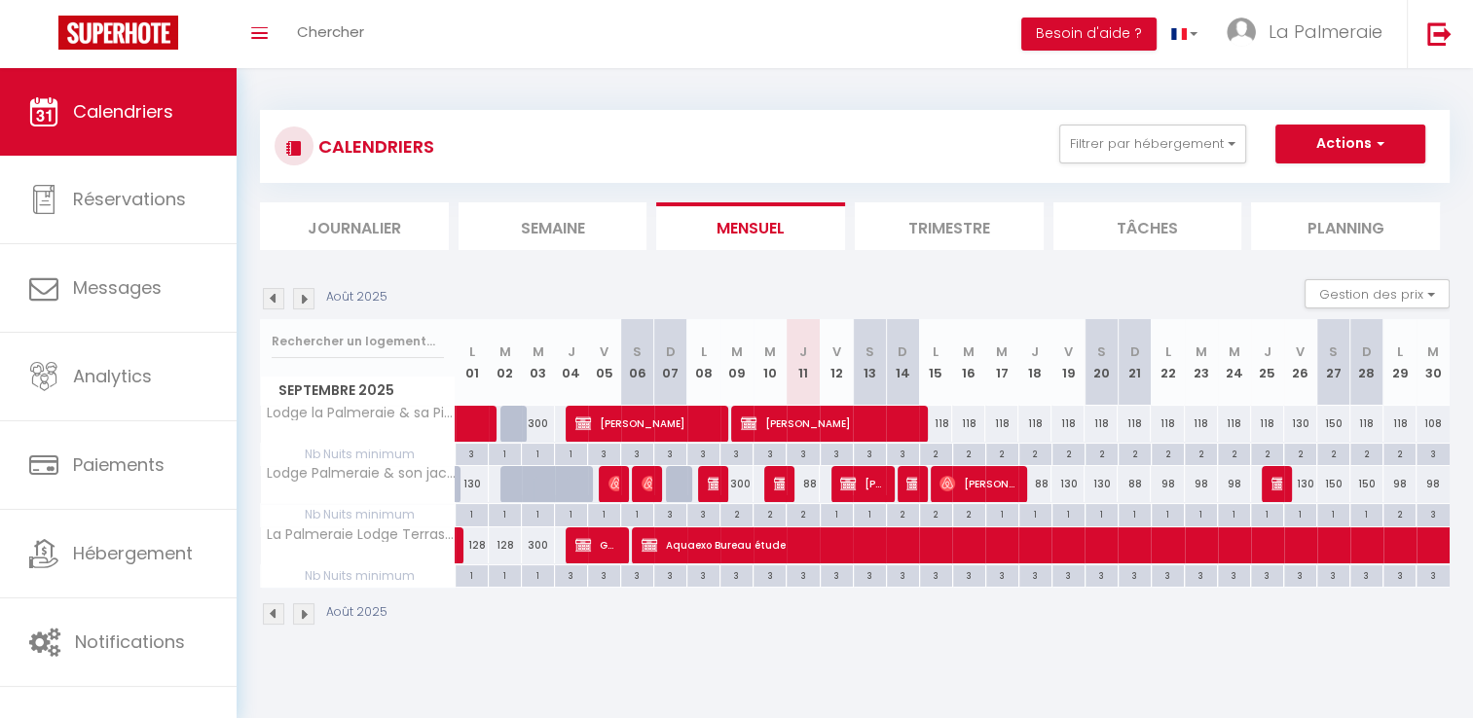
click at [941, 446] on div "2" at bounding box center [936, 453] width 32 height 18
type input "2"
type input "Lun 15 Septembre 2025"
type input "[DATE]"
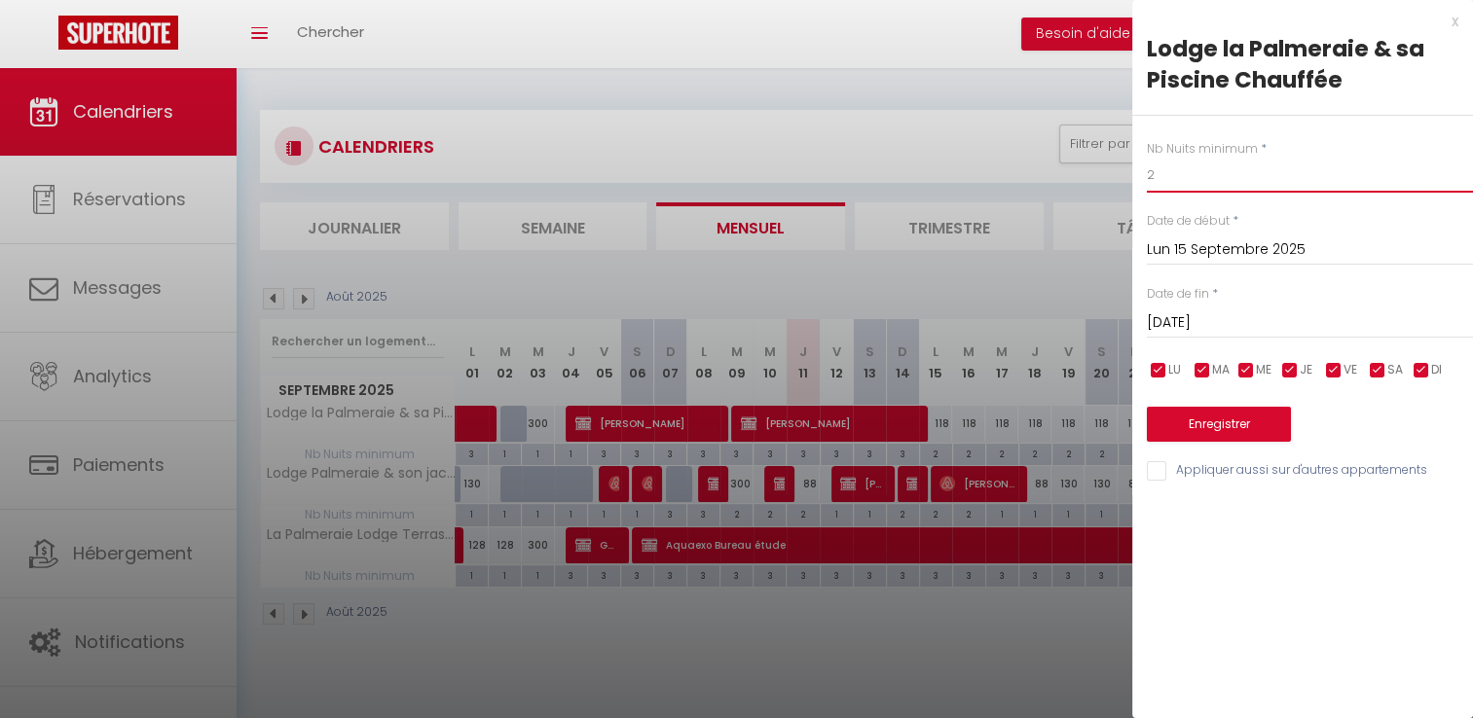
click at [1224, 177] on input "2" at bounding box center [1309, 175] width 326 height 35
type input "1"
click at [1222, 317] on input "[DATE]" at bounding box center [1309, 322] width 326 height 25
click at [1382, 226] on div "Date de début * [DATE] < [DATE] > Dim Lun Mar Mer Jeu Ven Sam 1 2 3 4 5 6 7 8 9…" at bounding box center [1309, 239] width 326 height 54
click at [1382, 366] on input "checkbox" at bounding box center [1376, 370] width 19 height 19
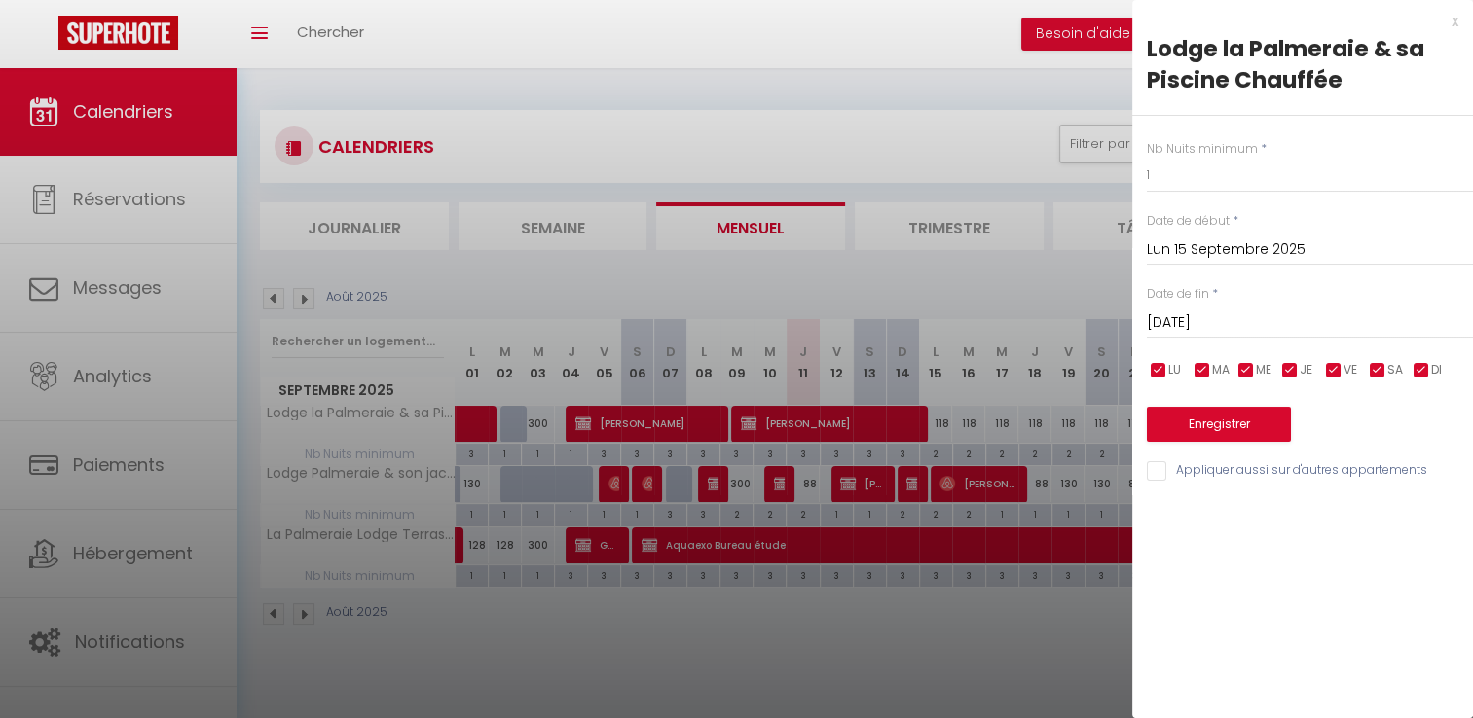
checkbox input "false"
click at [1331, 368] on input "checkbox" at bounding box center [1333, 370] width 19 height 19
checkbox input "false"
click at [1257, 321] on input "[DATE]" at bounding box center [1309, 322] width 326 height 25
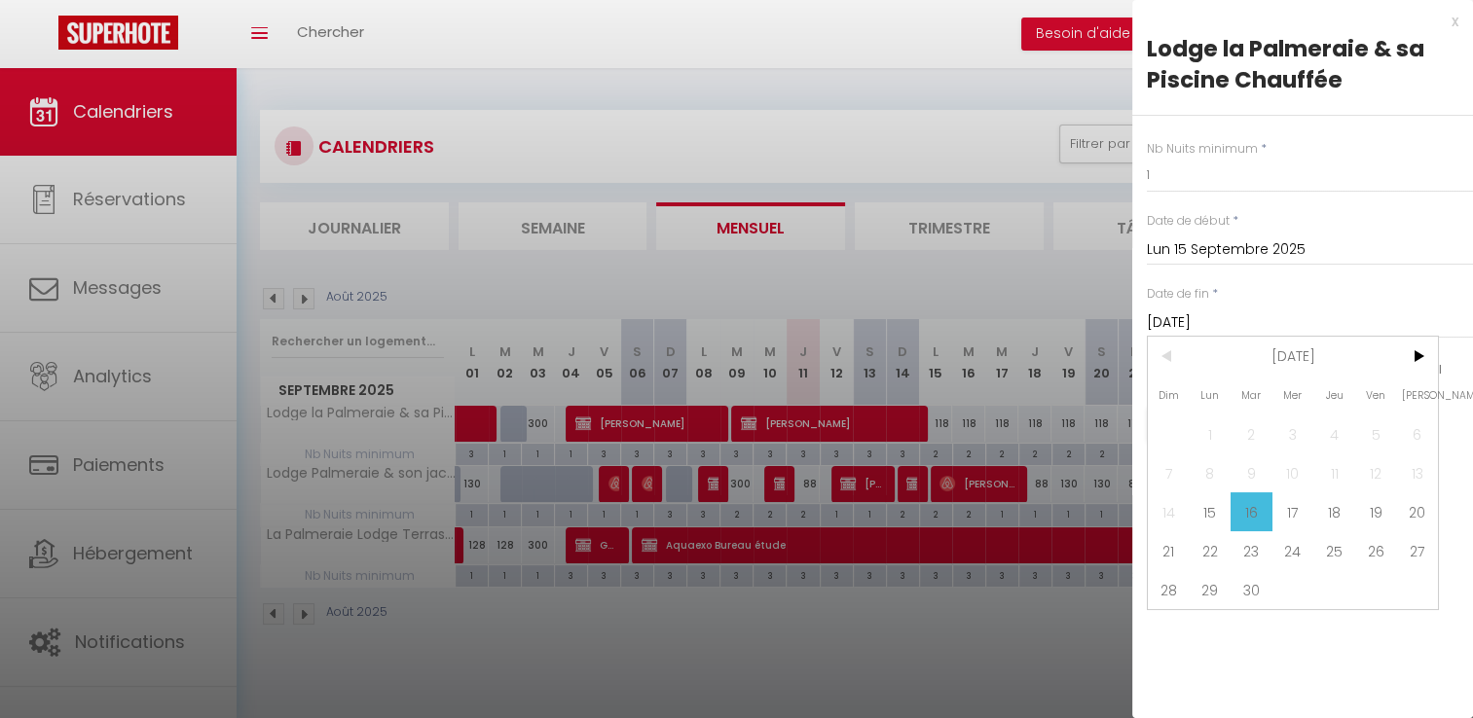
click at [1243, 592] on span "30" at bounding box center [1251, 589] width 42 height 39
type input "[DATE]"
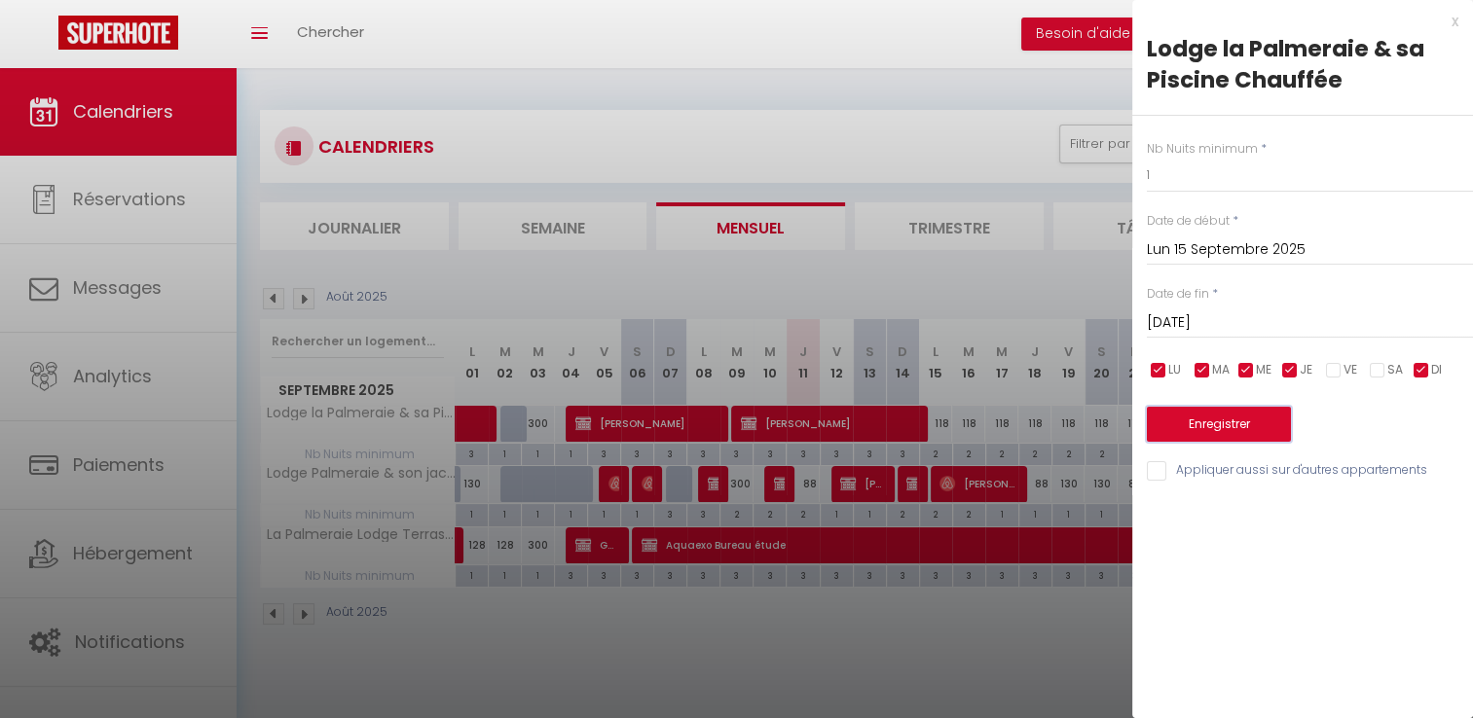
click at [1249, 421] on button "Enregistrer" at bounding box center [1218, 424] width 144 height 35
type input "Dim 14 Septembre 2025"
type input "Lun 29 Septembre 2025"
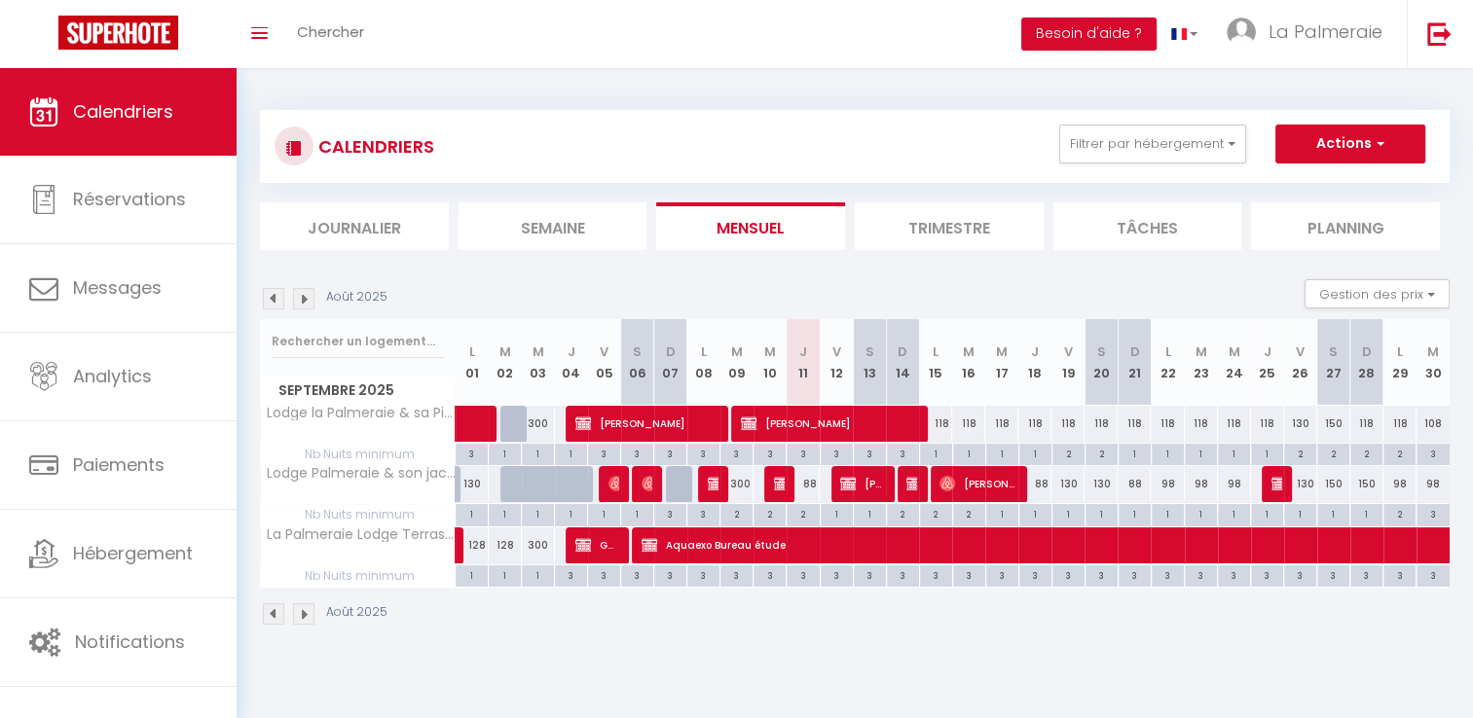
click at [1364, 454] on div "2" at bounding box center [1366, 453] width 32 height 18
type input "2"
type input "Dim 28 Septembre 2025"
type input "Lun 29 Septembre 2025"
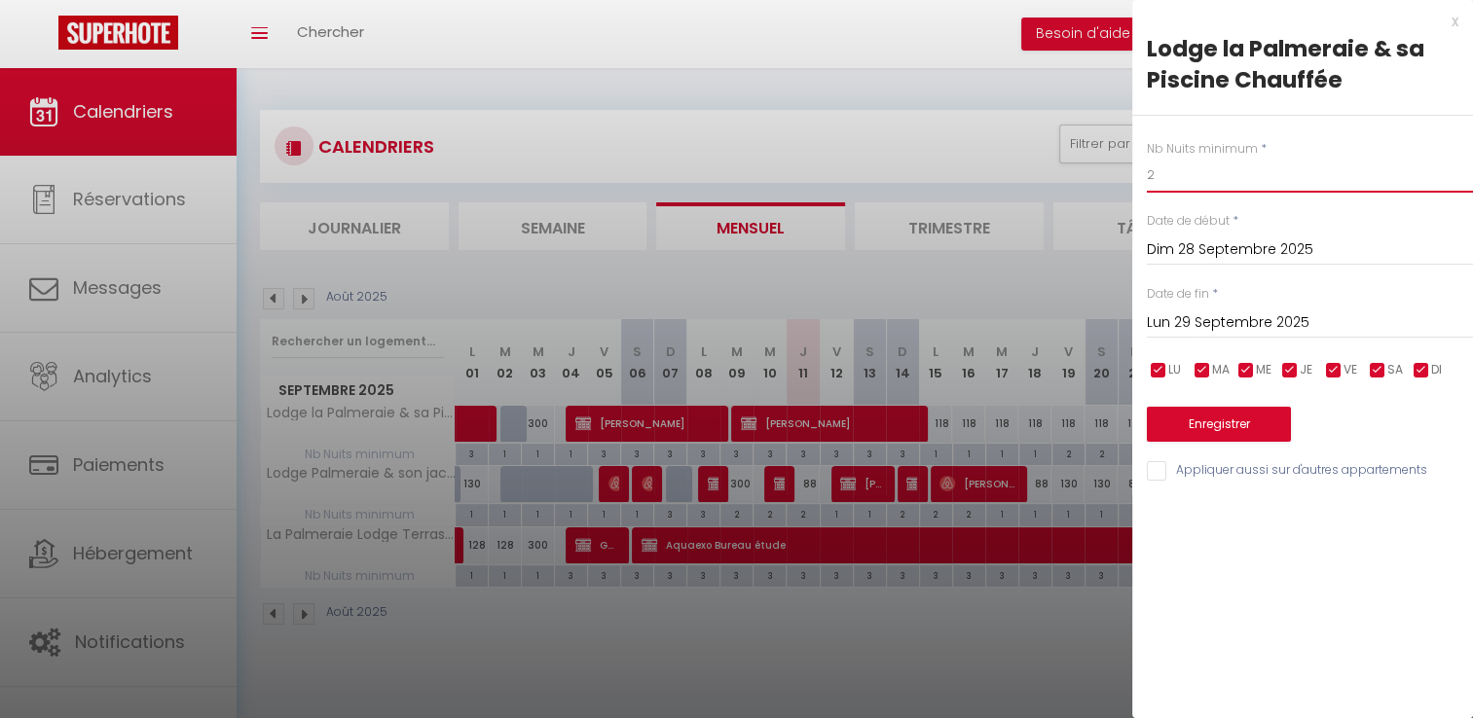
click at [1215, 171] on input "2" at bounding box center [1309, 175] width 326 height 35
type input "1"
click at [1223, 318] on input "Lun 29 Septembre 2025" at bounding box center [1309, 322] width 326 height 25
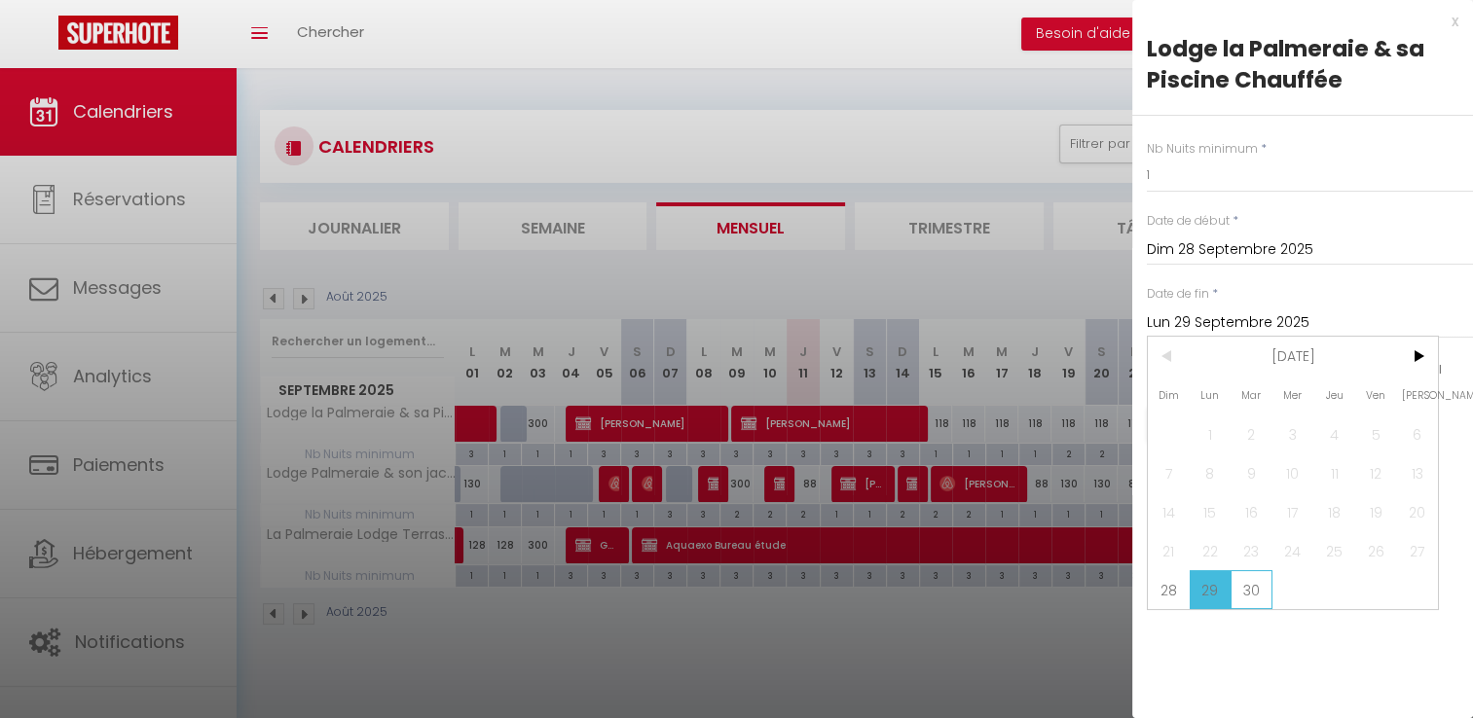
click at [1261, 586] on span "30" at bounding box center [1251, 589] width 42 height 39
type input "[DATE]"
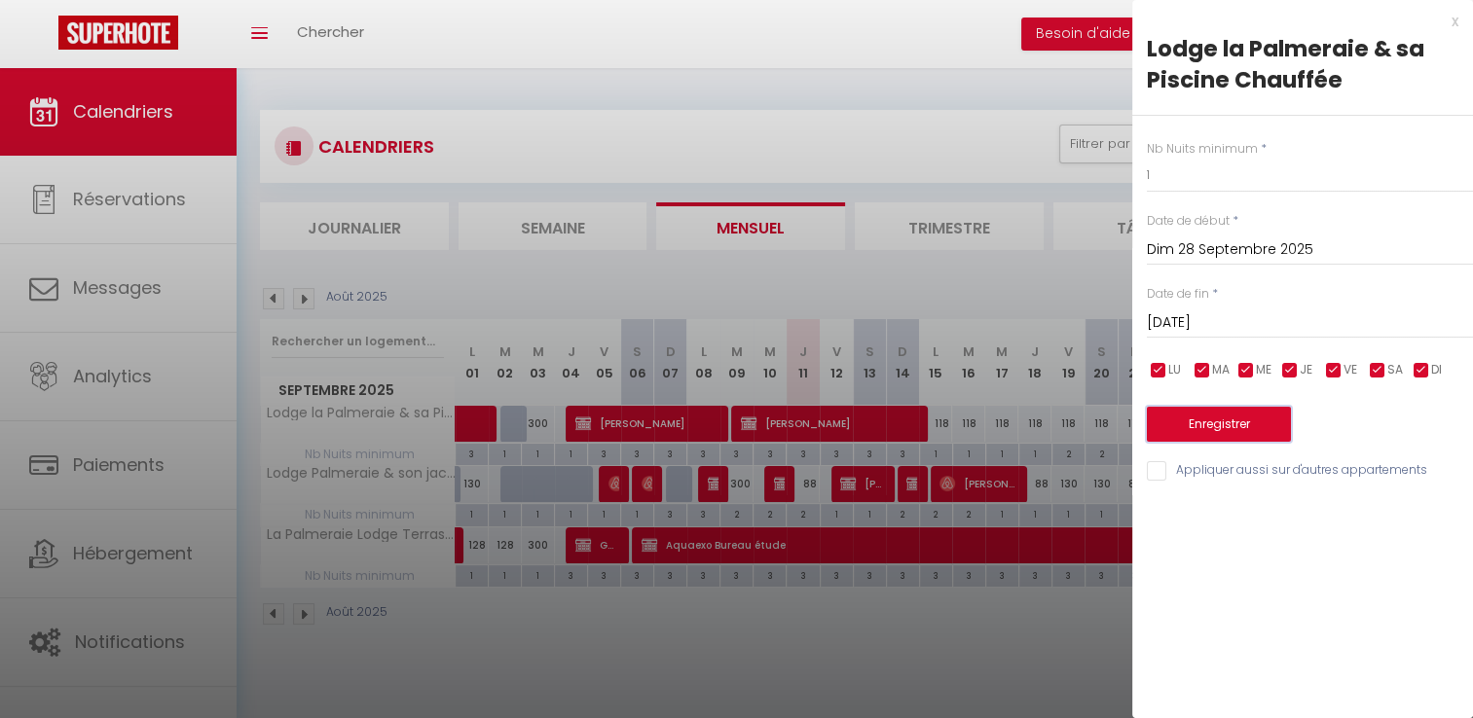
click at [1253, 415] on button "Enregistrer" at bounding box center [1218, 424] width 144 height 35
type input "Sam 27 Septembre 2025"
type input "Lun 29 Septembre 2025"
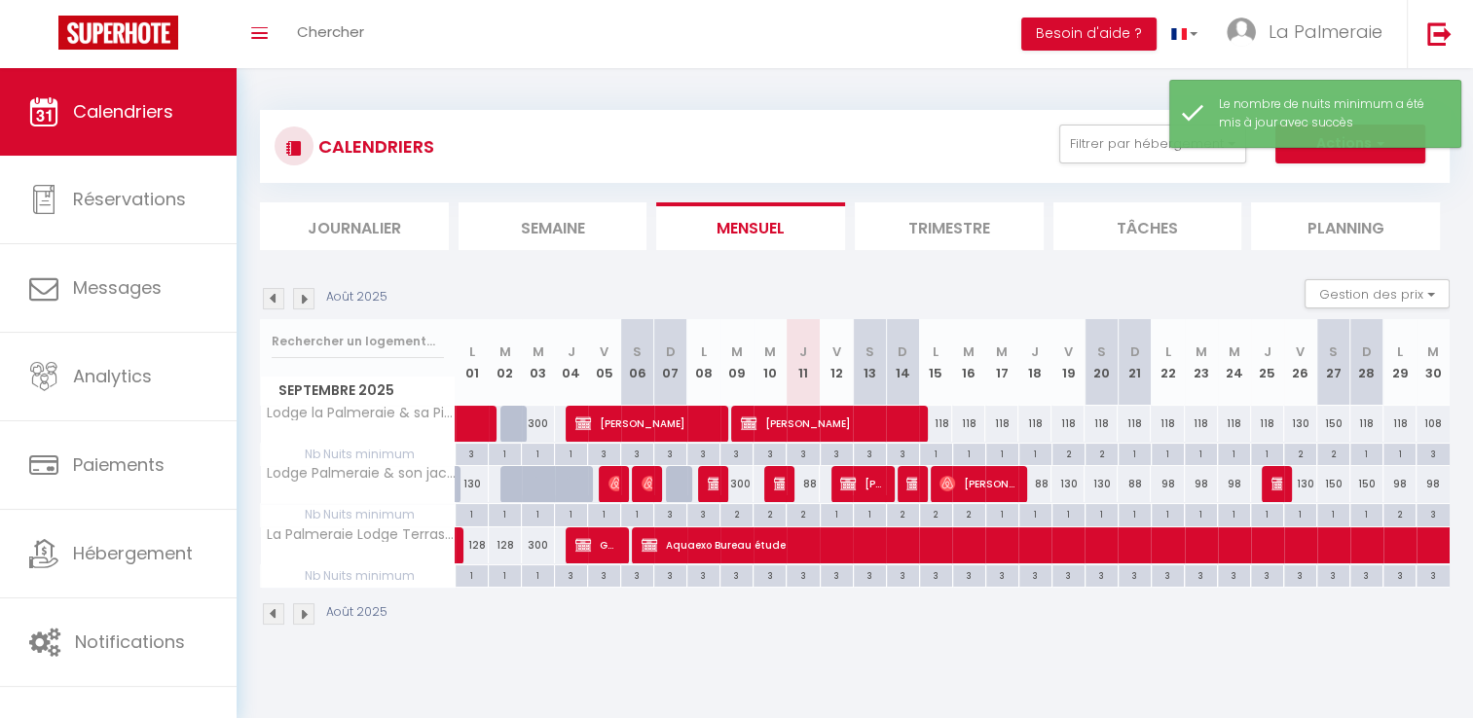
click at [1373, 486] on div "150" at bounding box center [1366, 484] width 33 height 36
type input "150"
type input "Dim 28 Septembre 2025"
type input "Lun 29 Septembre 2025"
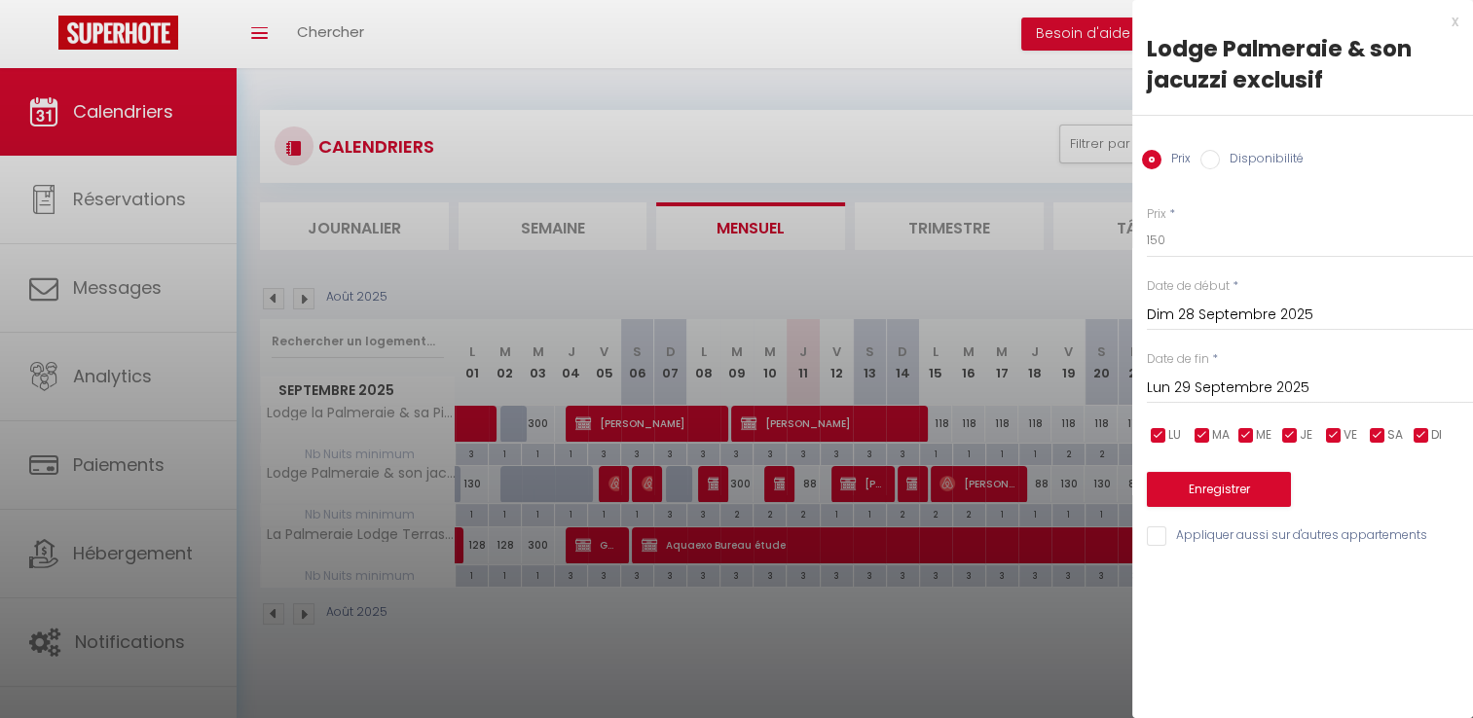
click at [1012, 162] on div at bounding box center [736, 359] width 1473 height 718
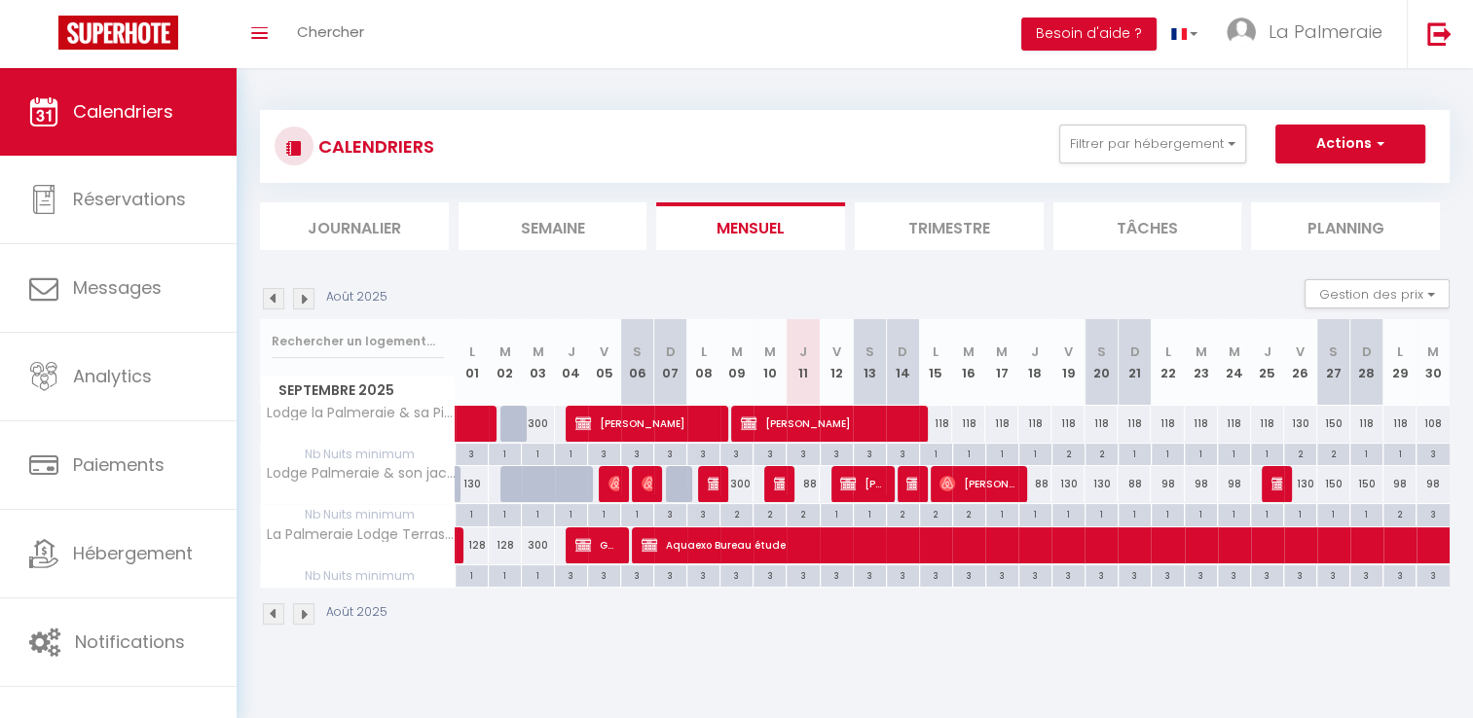
click at [938, 424] on div "118" at bounding box center [935, 424] width 33 height 36
type input "118"
type input "Lun 15 Septembre 2025"
type input "[DATE]"
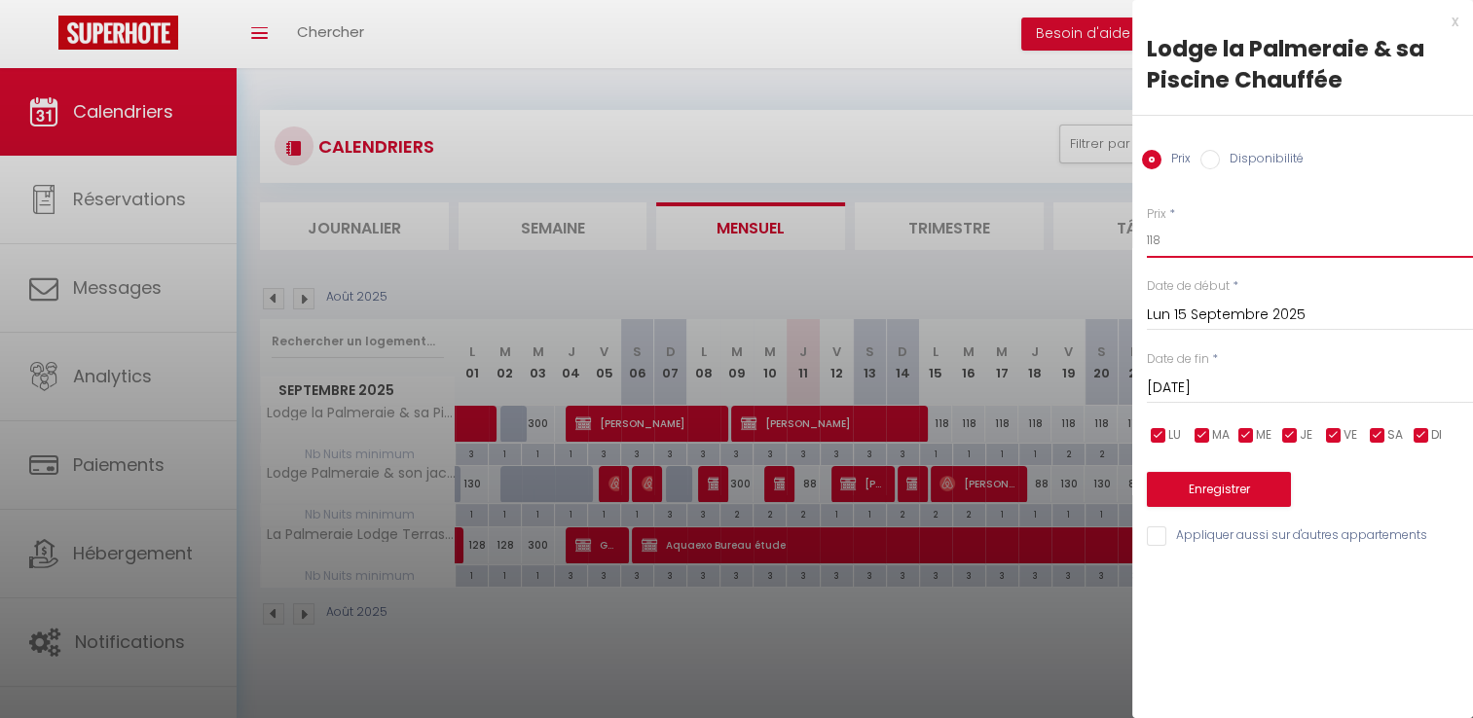
click at [1211, 234] on input "118" at bounding box center [1309, 240] width 326 height 35
click at [976, 109] on div at bounding box center [736, 359] width 1473 height 718
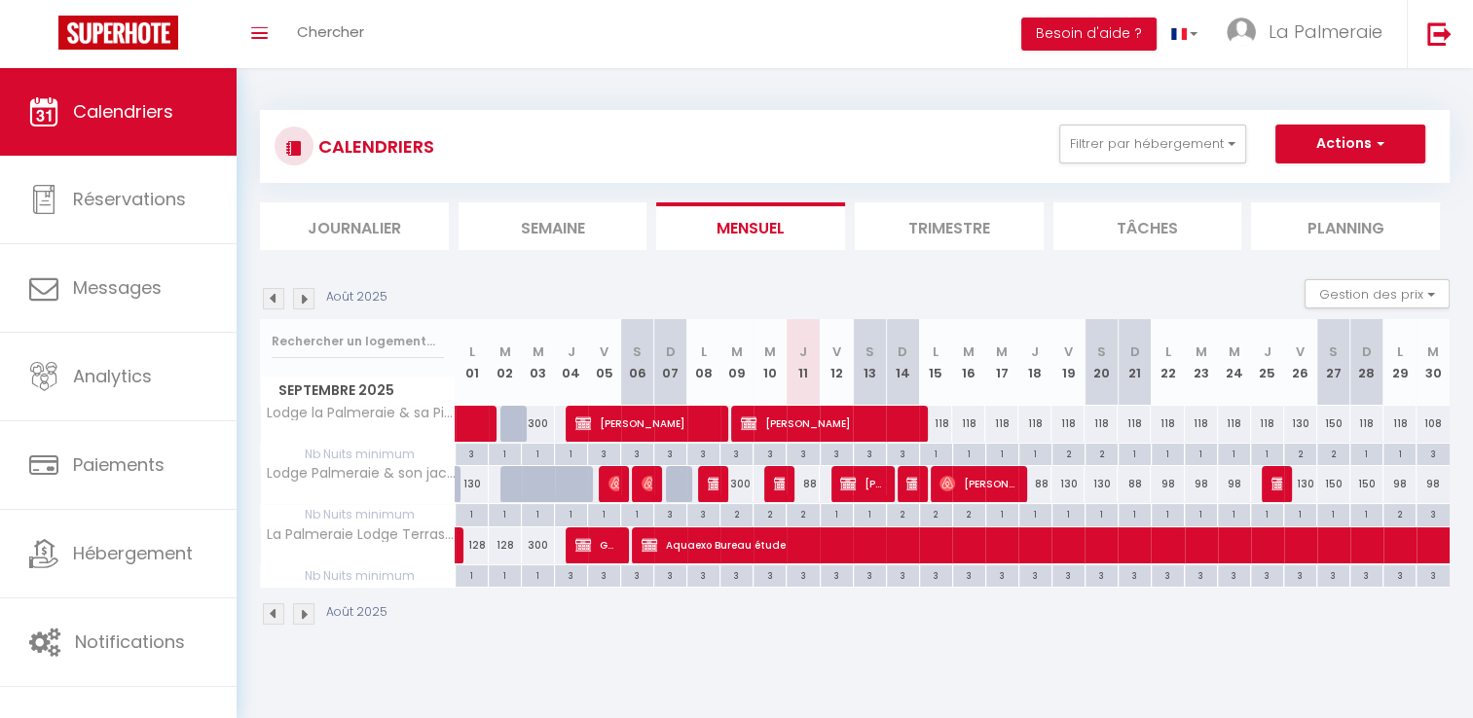
click at [1070, 491] on div "130" at bounding box center [1067, 484] width 33 height 36
type input "130"
type input "Ven 19 Septembre 2025"
type input "Sam 20 Septembre 2025"
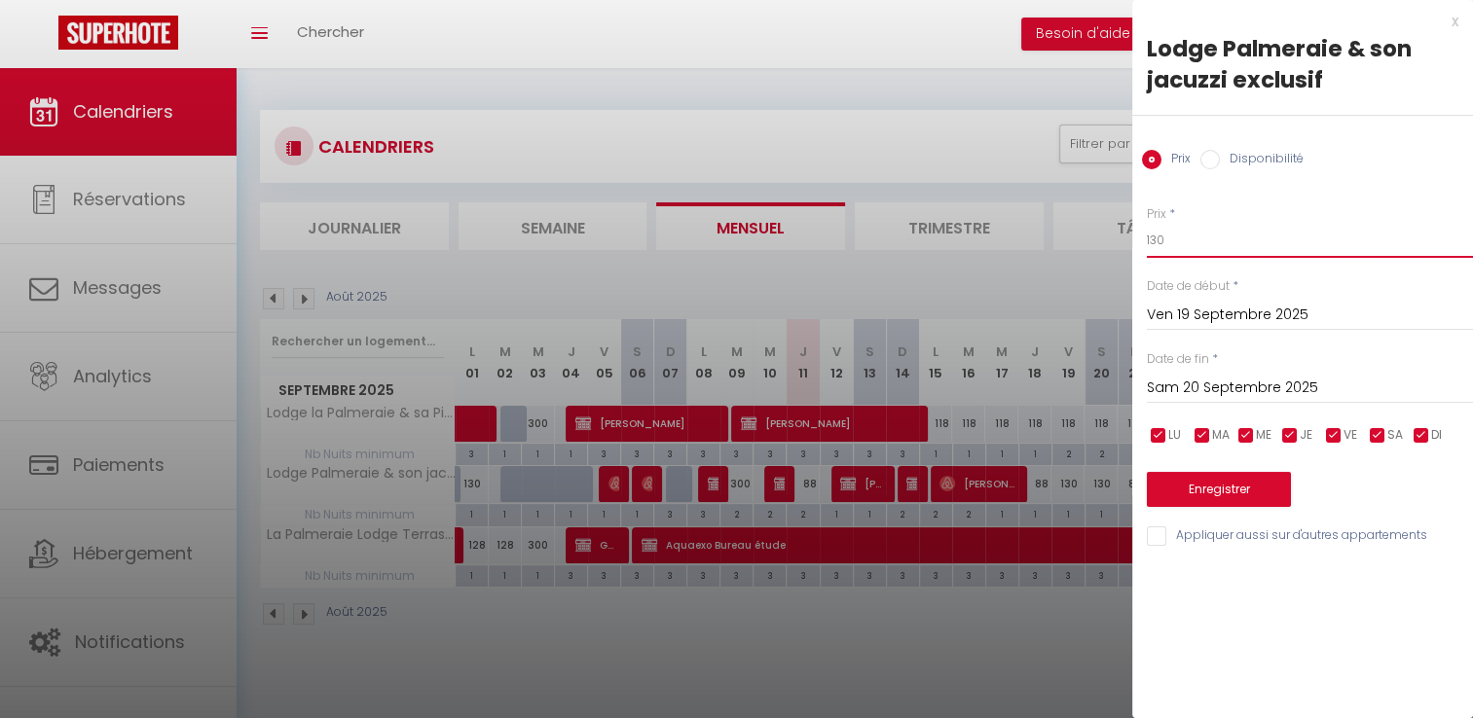
click at [1198, 243] on input "130" at bounding box center [1309, 240] width 326 height 35
type input "118"
click at [1262, 493] on button "Enregistrer" at bounding box center [1218, 489] width 144 height 35
type input "Jeu 18 Septembre 2025"
type input "Ven 19 Septembre 2025"
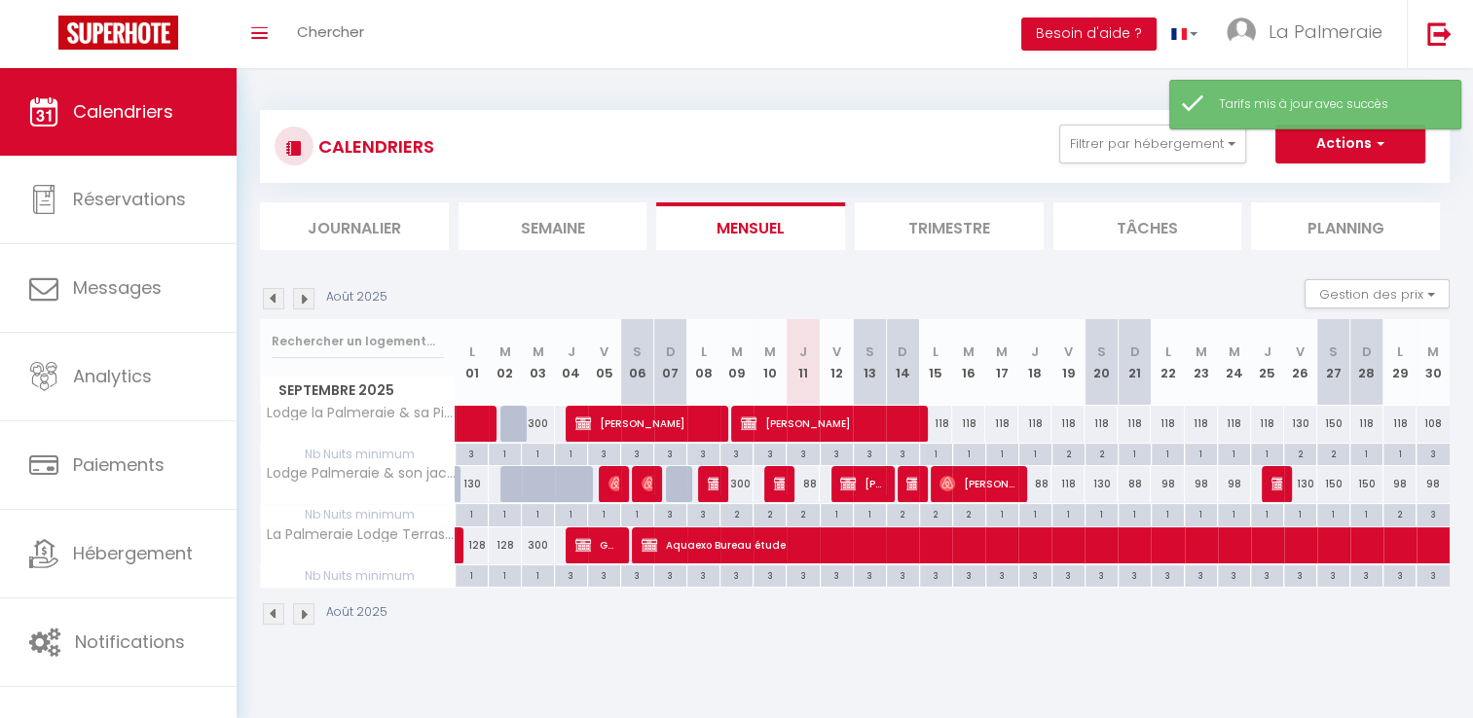
click at [1102, 490] on div "130" at bounding box center [1100, 484] width 33 height 36
type input "130"
type input "Sam 20 Septembre 2025"
type input "Dim 21 Septembre 2025"
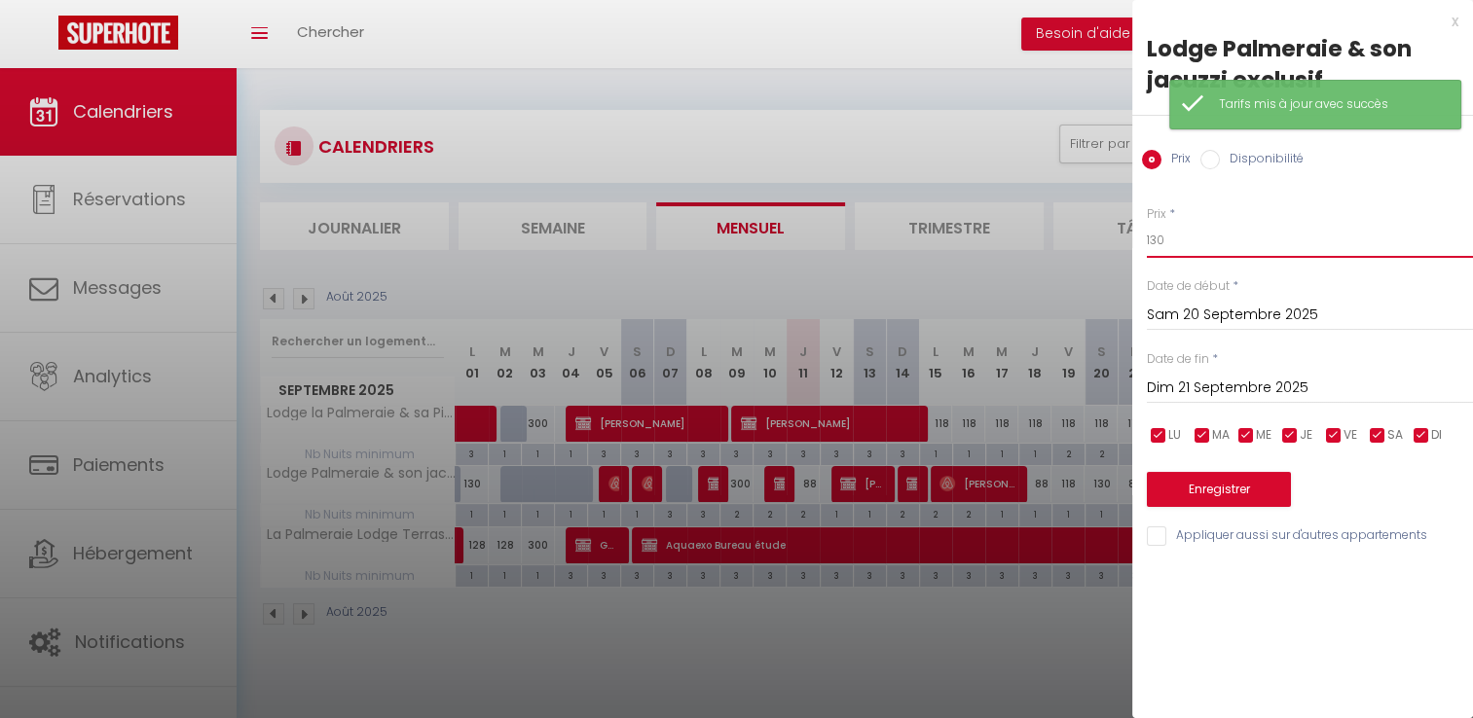
click at [1218, 239] on input "130" at bounding box center [1309, 240] width 326 height 35
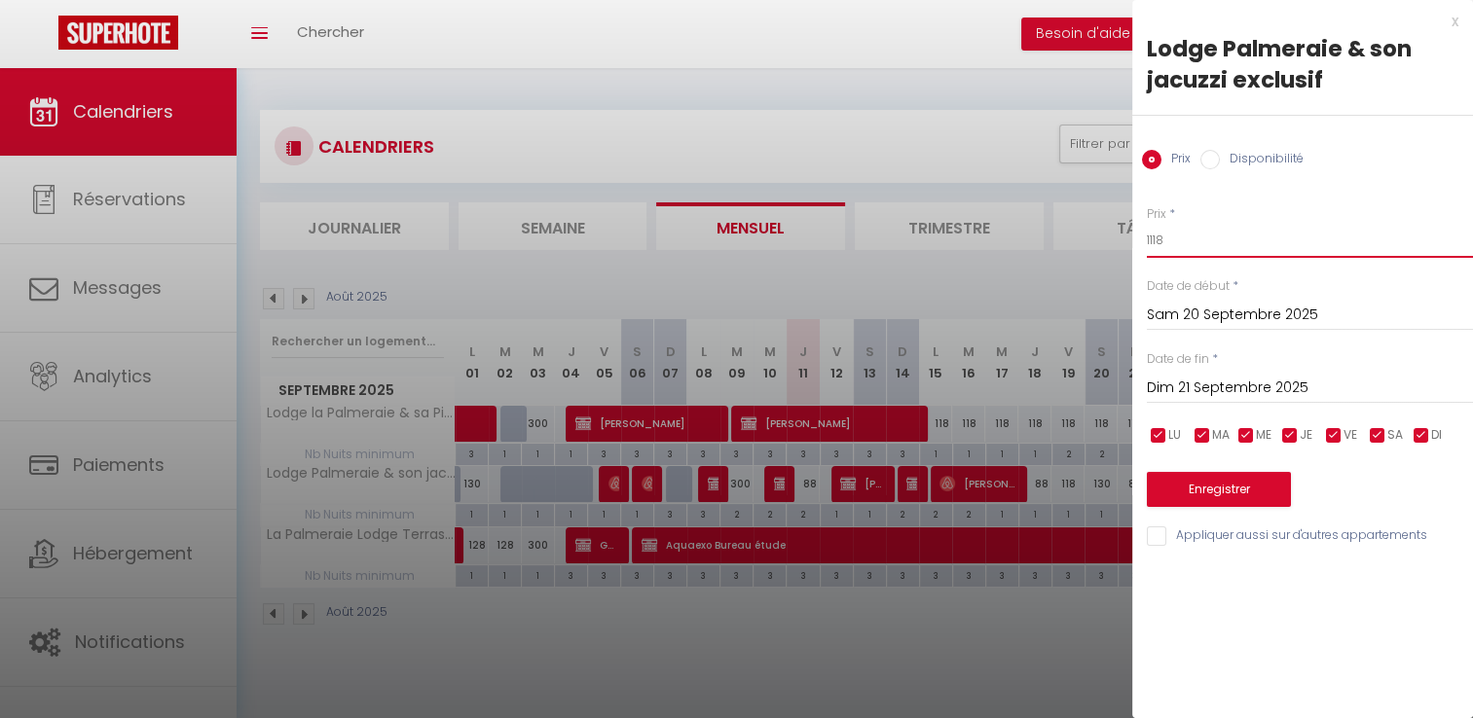
type input "1118"
click at [1250, 491] on button "Enregistrer" at bounding box center [1218, 489] width 144 height 35
type input "Ven 19 Septembre 2025"
type input "Sam 20 Septembre 2025"
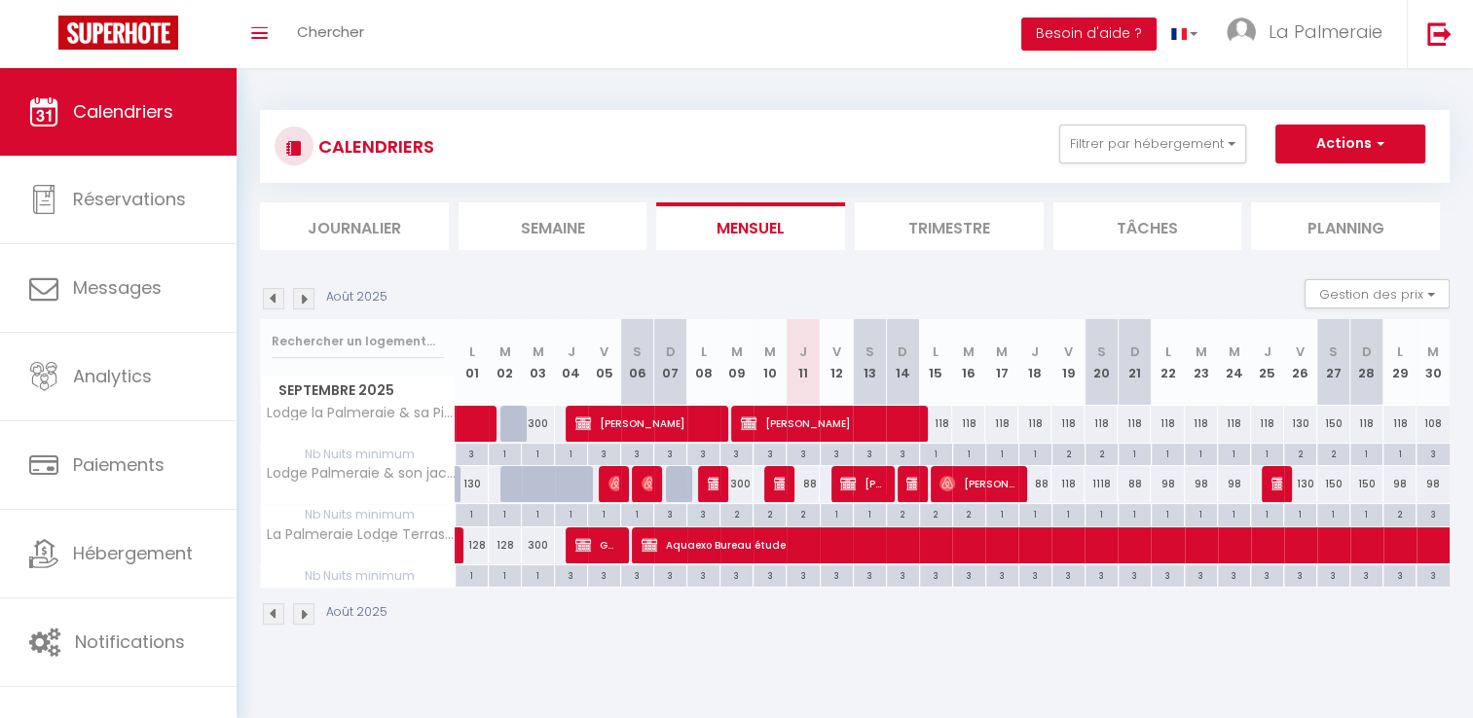
click at [859, 21] on div "Toggle menubar Chercher BUTTON Besoin d'aide ? La Palmeraie Paramètres Équipe" at bounding box center [799, 34] width 1317 height 68
